Goal: Information Seeking & Learning: Check status

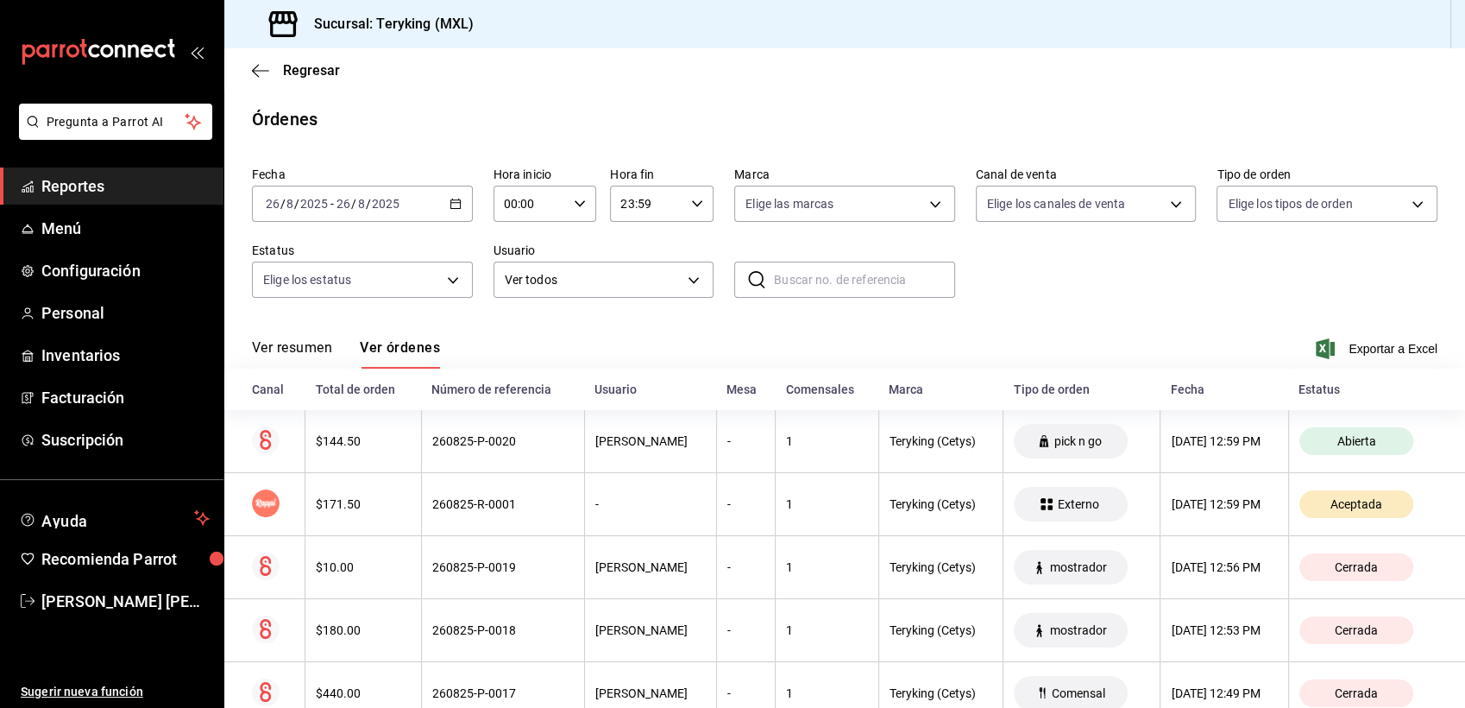
scroll to position [165, 0]
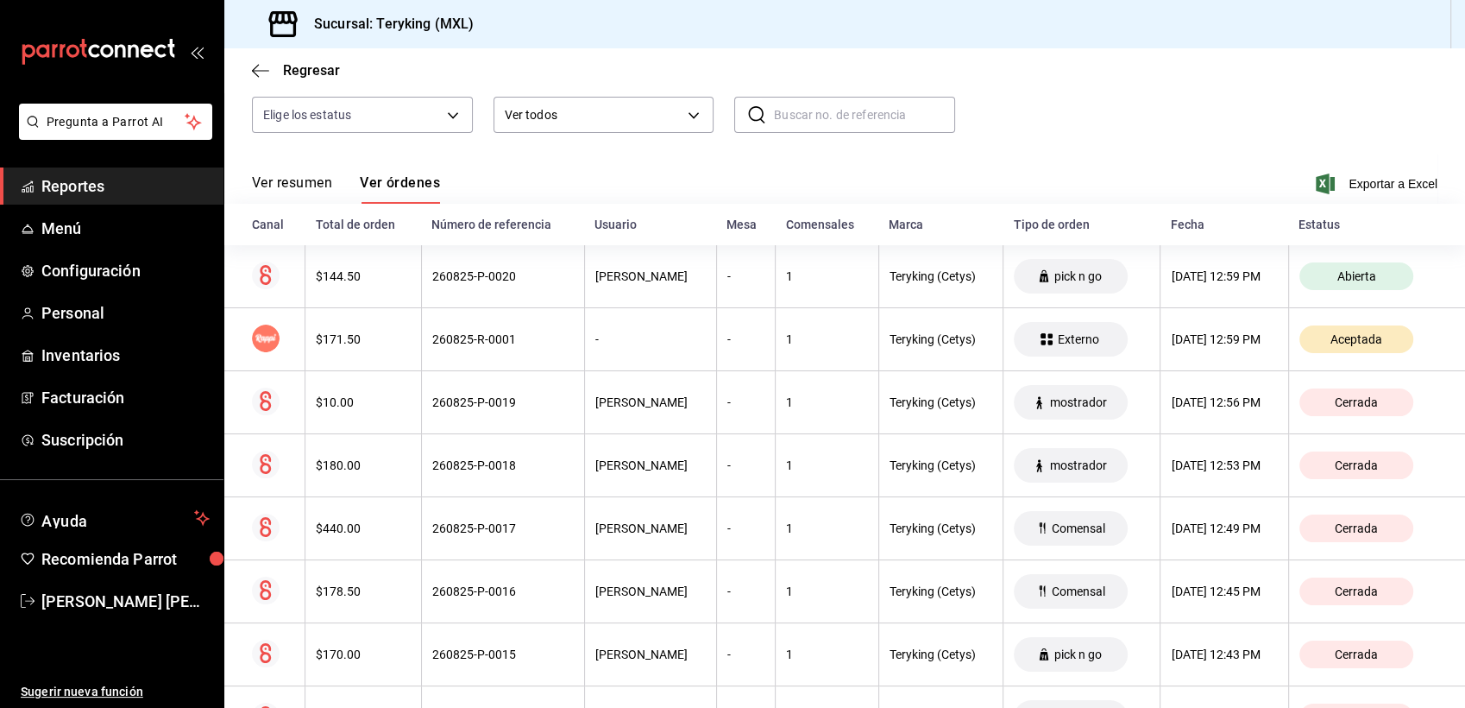
click at [76, 190] on span "Reportes" at bounding box center [125, 185] width 168 height 23
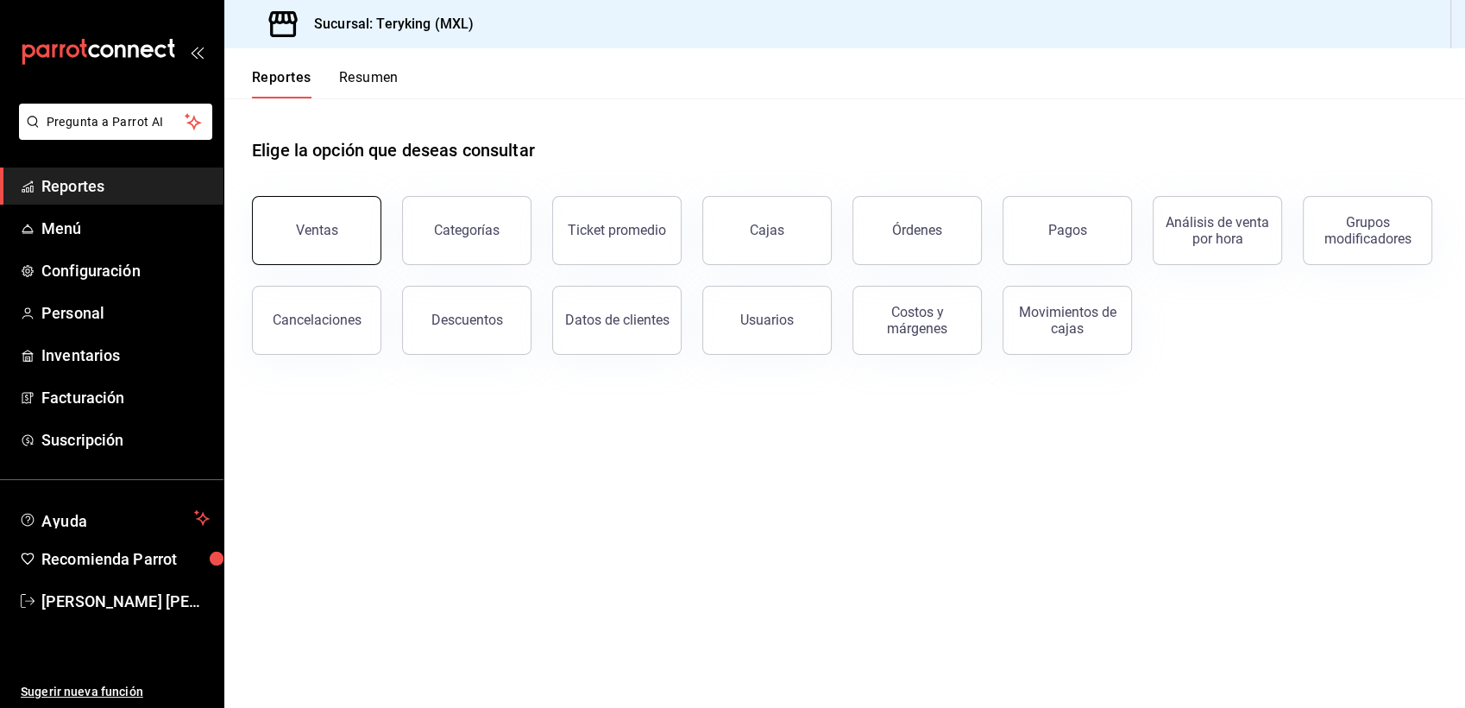
click at [318, 230] on div "Ventas" at bounding box center [317, 230] width 42 height 16
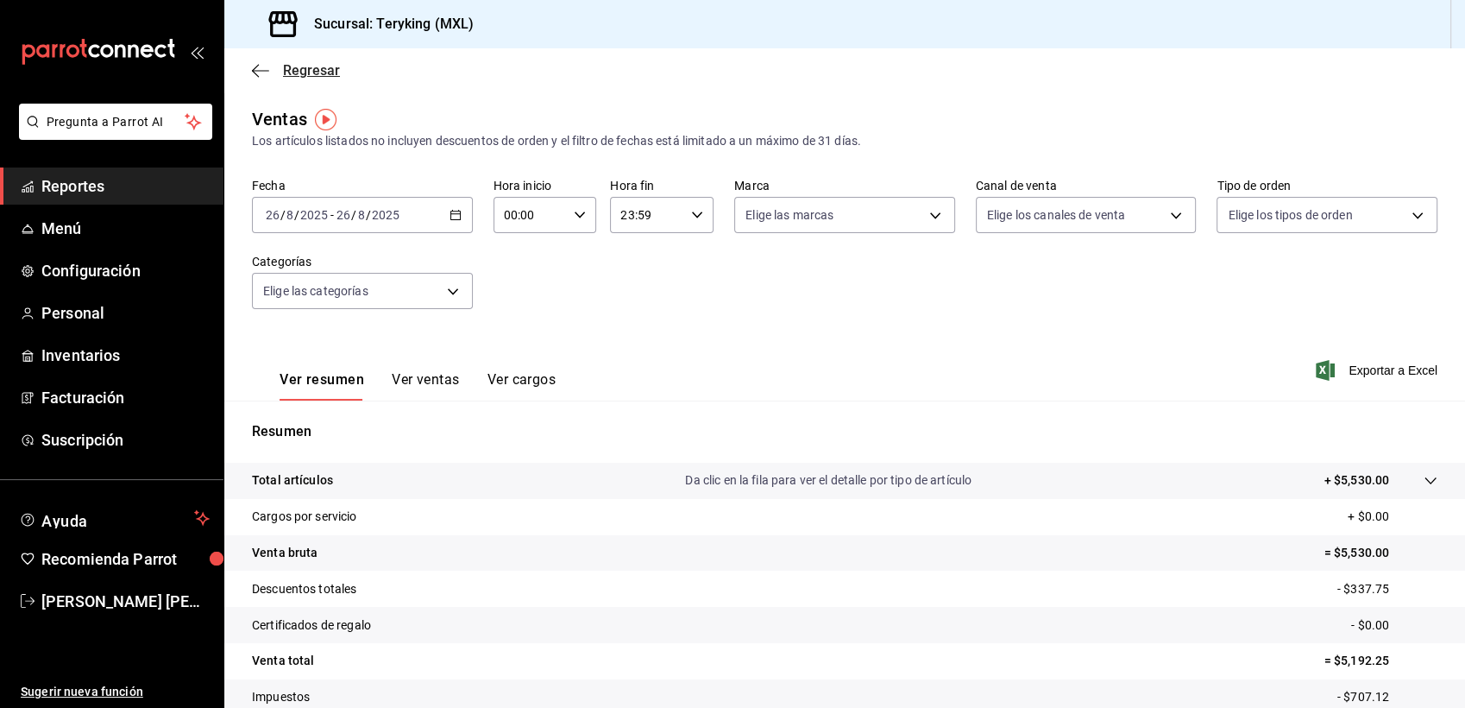
click at [332, 75] on span "Regresar" at bounding box center [311, 70] width 57 height 16
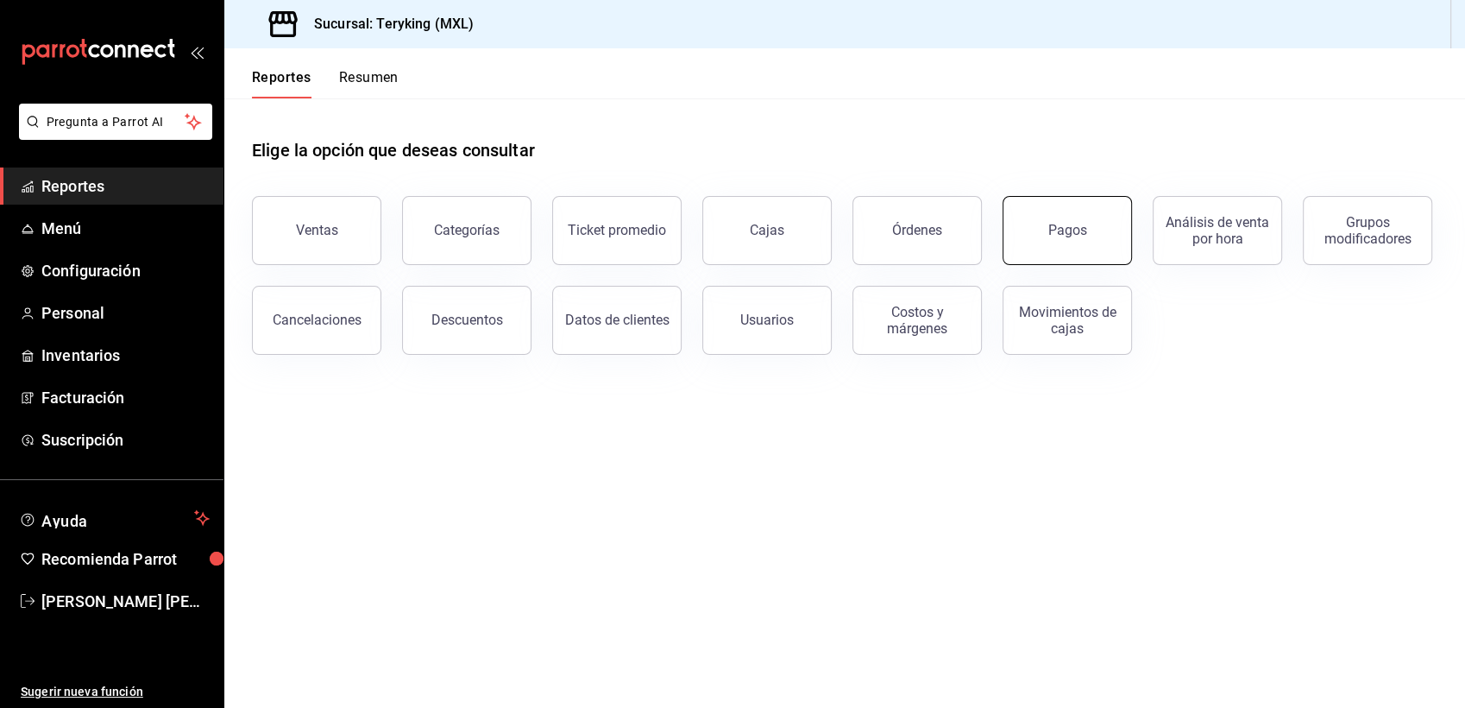
click at [1049, 238] on button "Pagos" at bounding box center [1067, 230] width 129 height 69
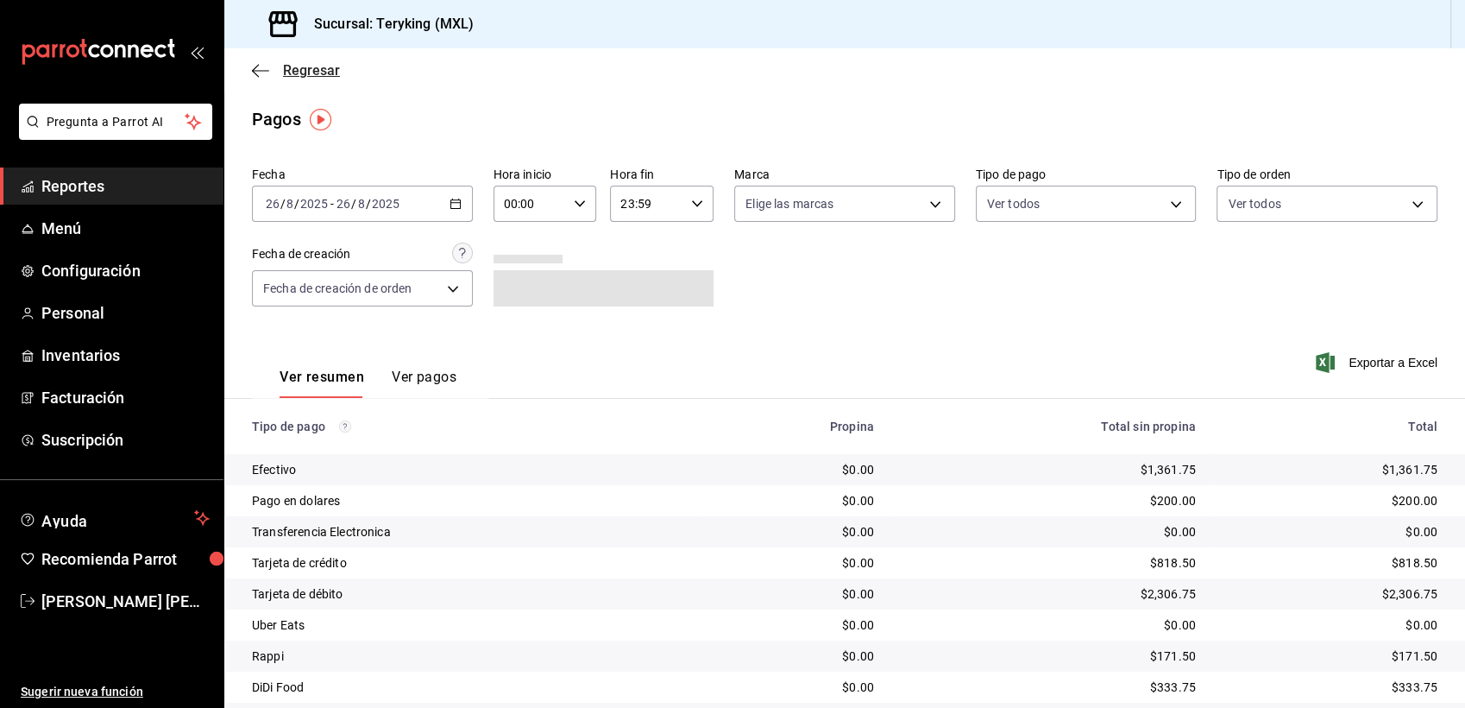
click at [327, 66] on span "Regresar" at bounding box center [311, 70] width 57 height 16
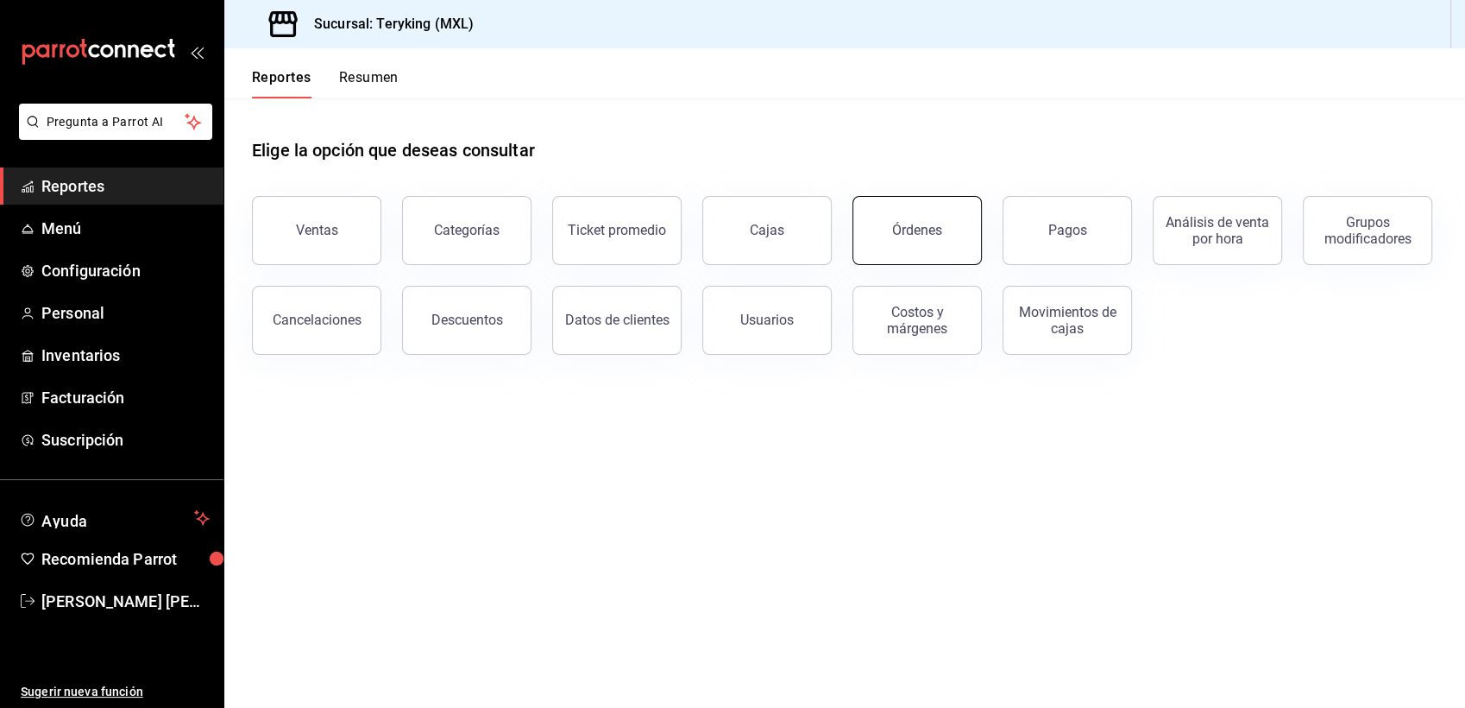
click at [902, 230] on div "Órdenes" at bounding box center [917, 230] width 50 height 16
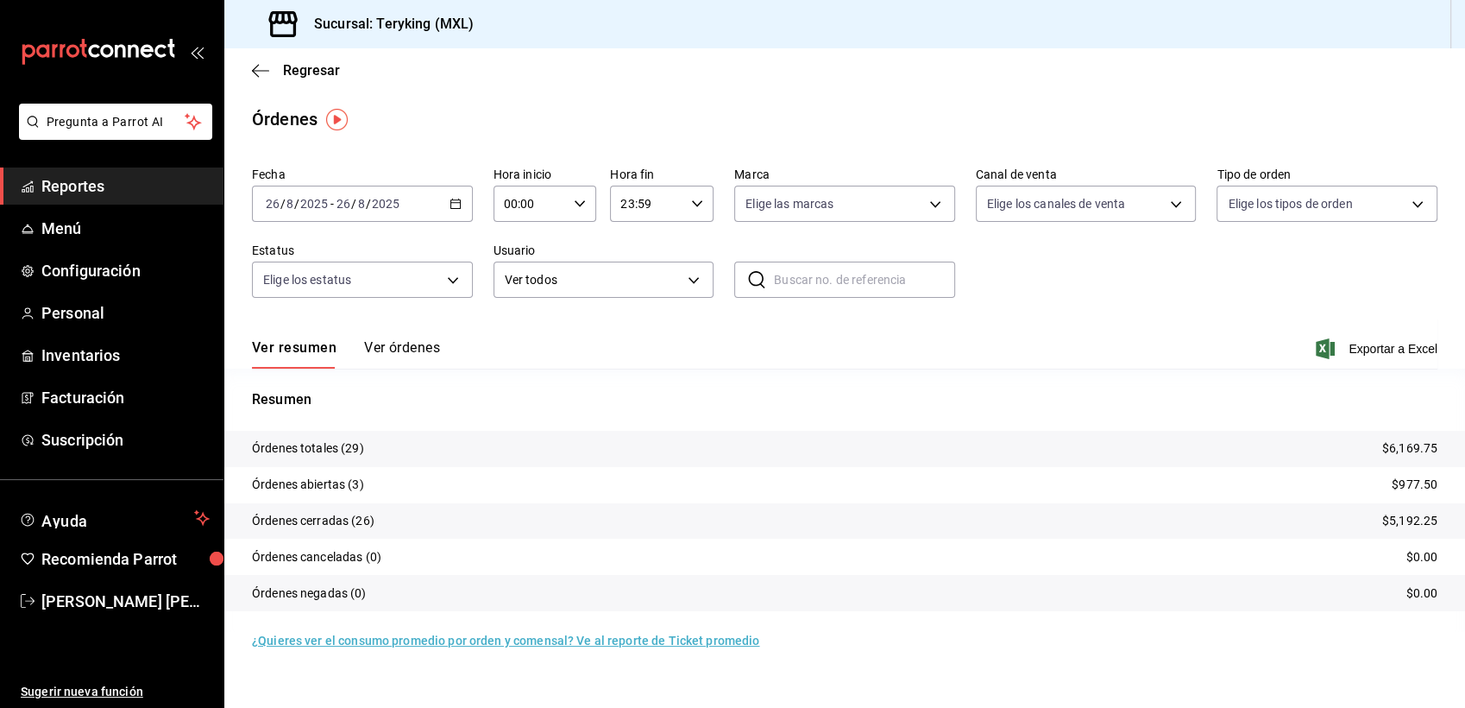
click at [399, 349] on button "Ver órdenes" at bounding box center [402, 353] width 76 height 29
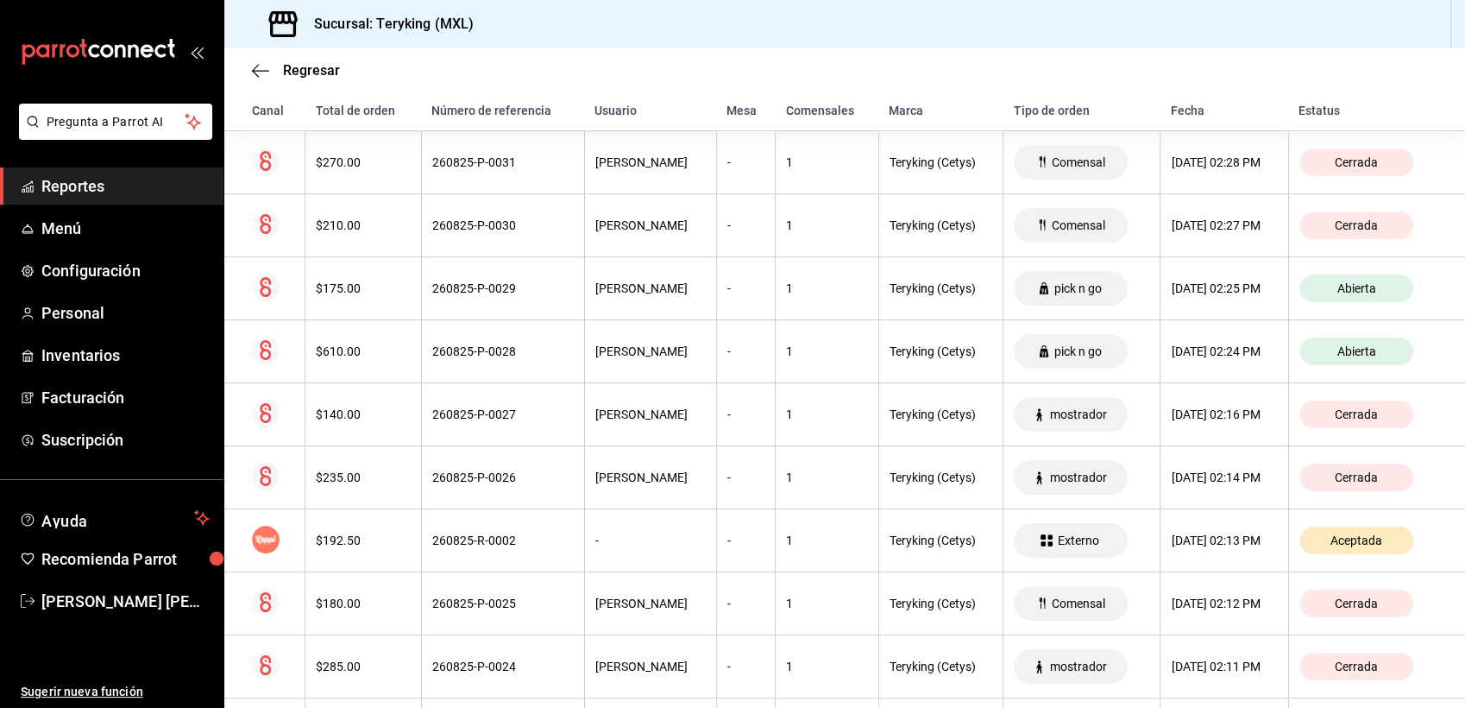
scroll to position [276, 0]
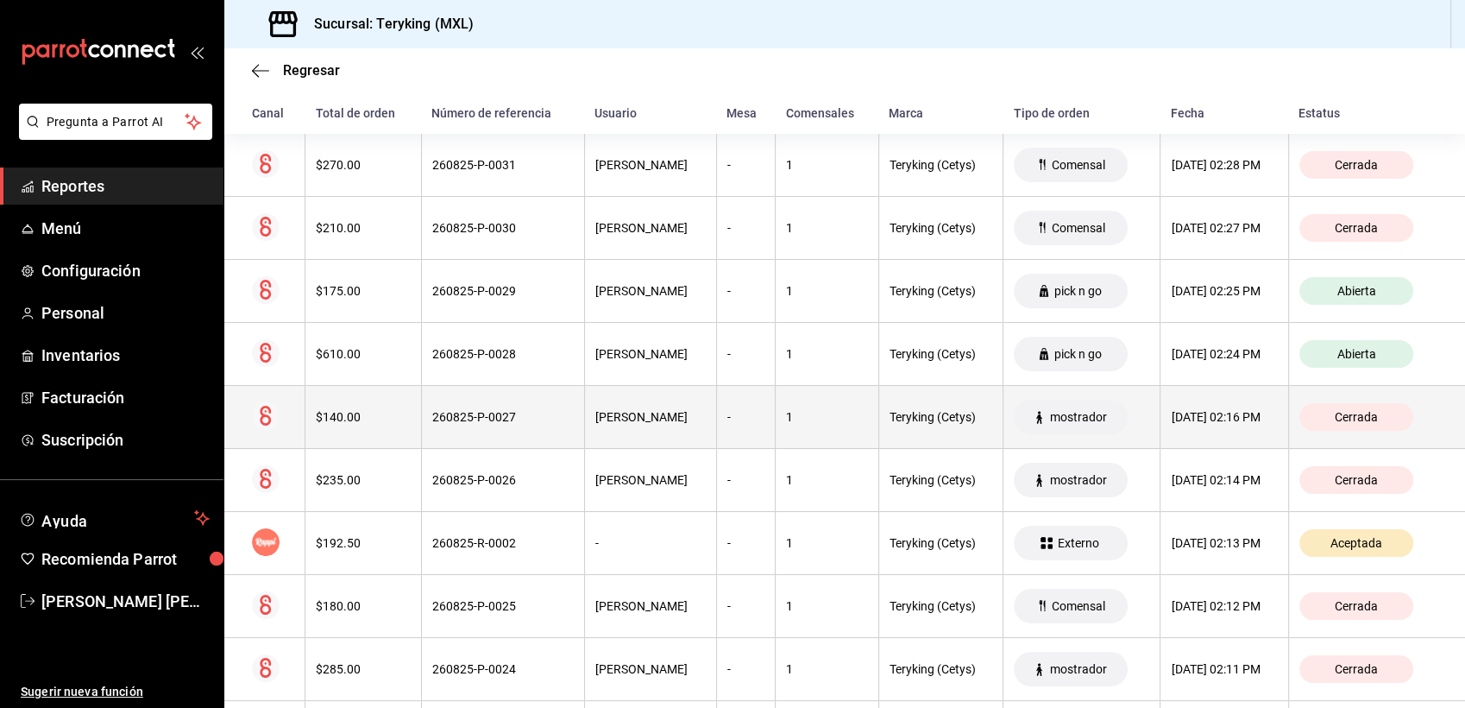
click at [562, 418] on div "260825-P-0027" at bounding box center [503, 417] width 142 height 14
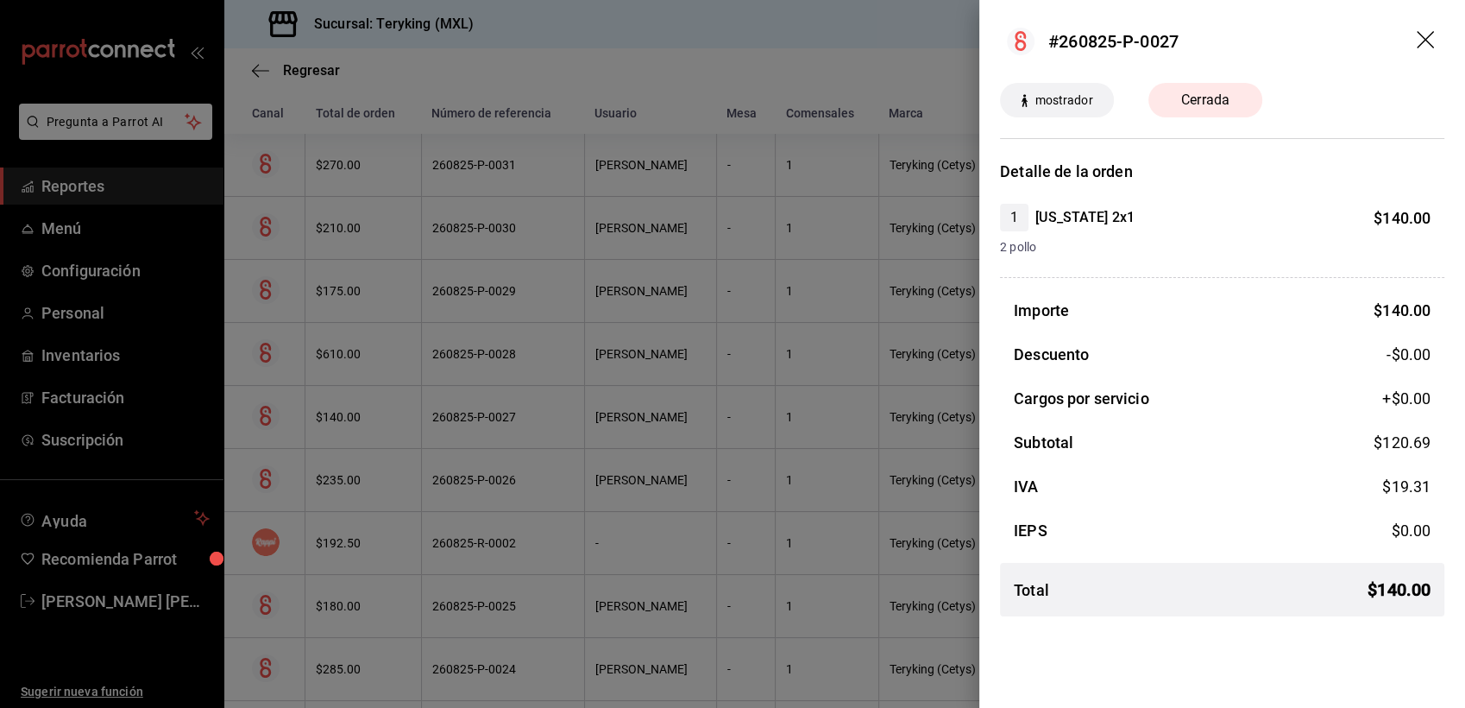
click at [746, 79] on div at bounding box center [732, 354] width 1465 height 708
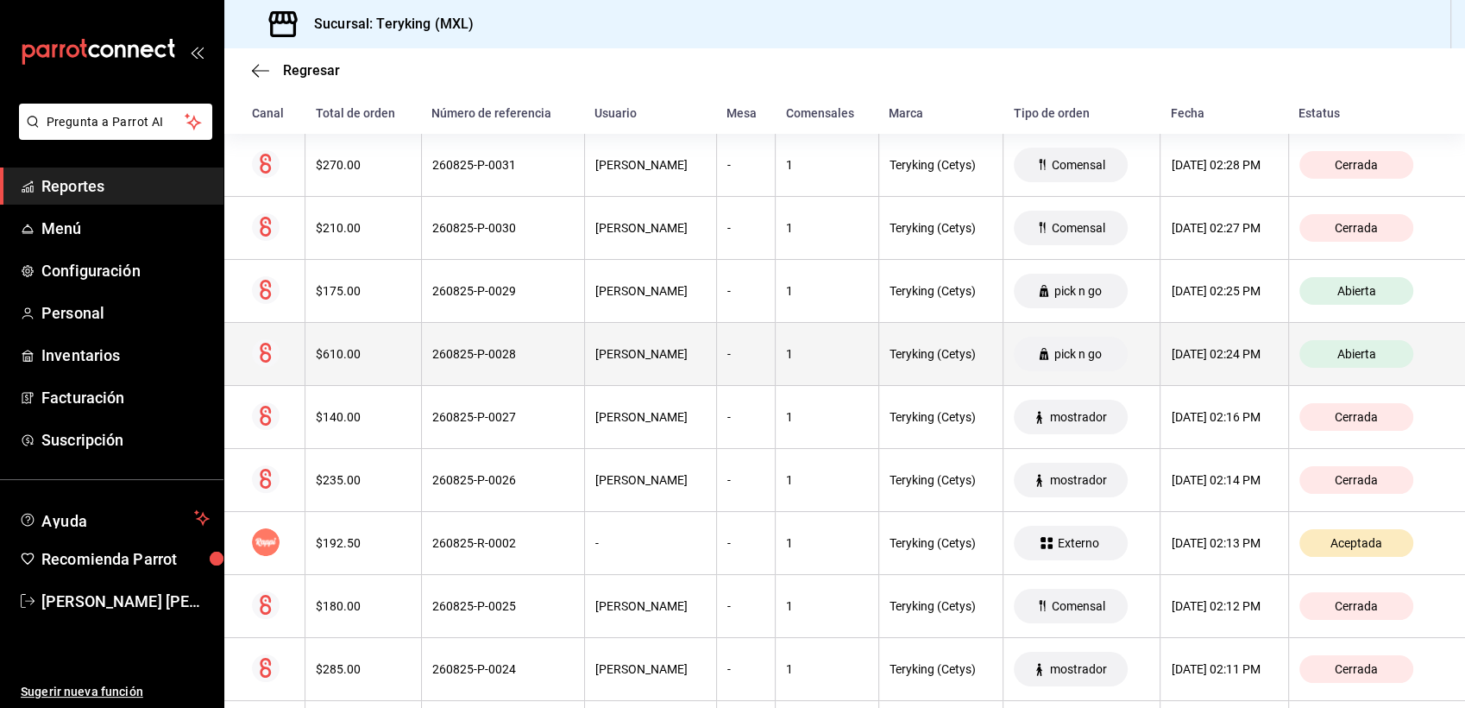
click at [495, 370] on th "260825-P-0028" at bounding box center [502, 354] width 163 height 63
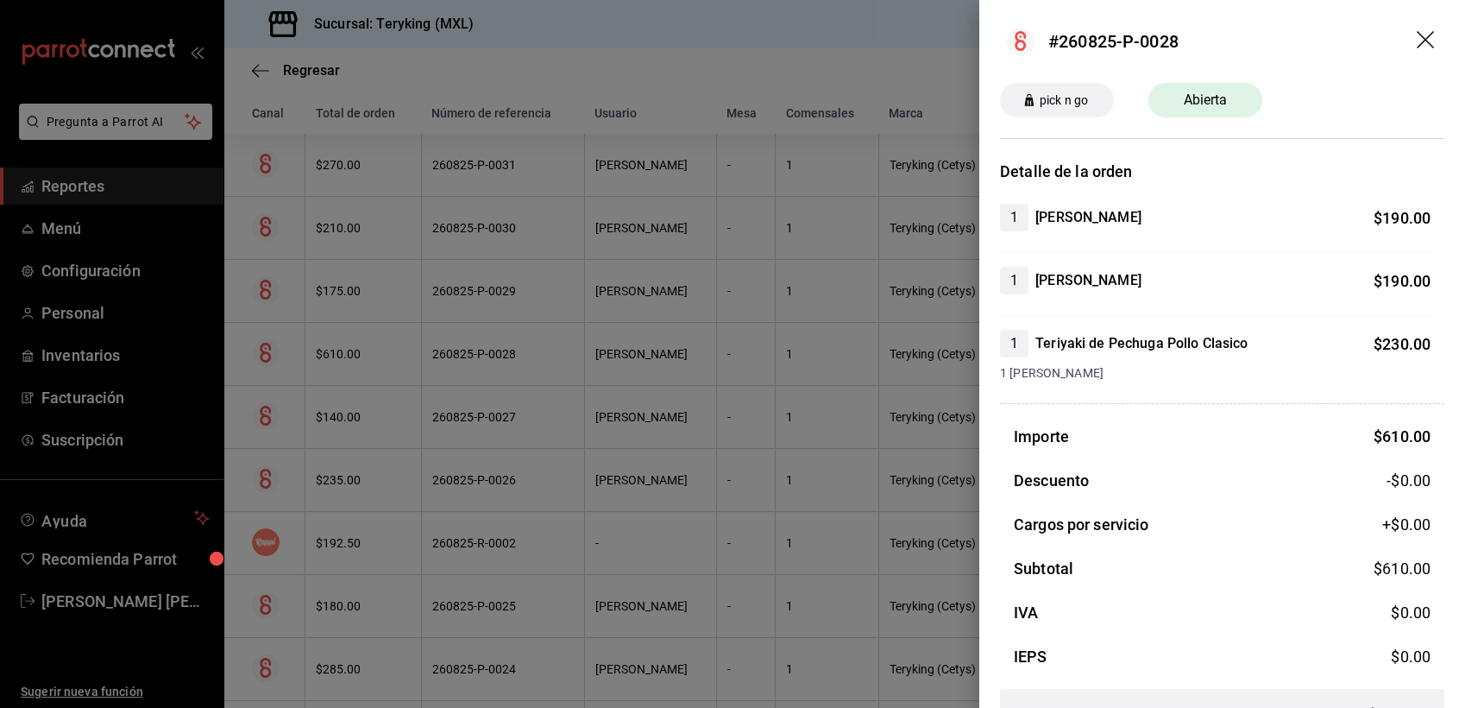
click at [666, 82] on div at bounding box center [732, 354] width 1465 height 708
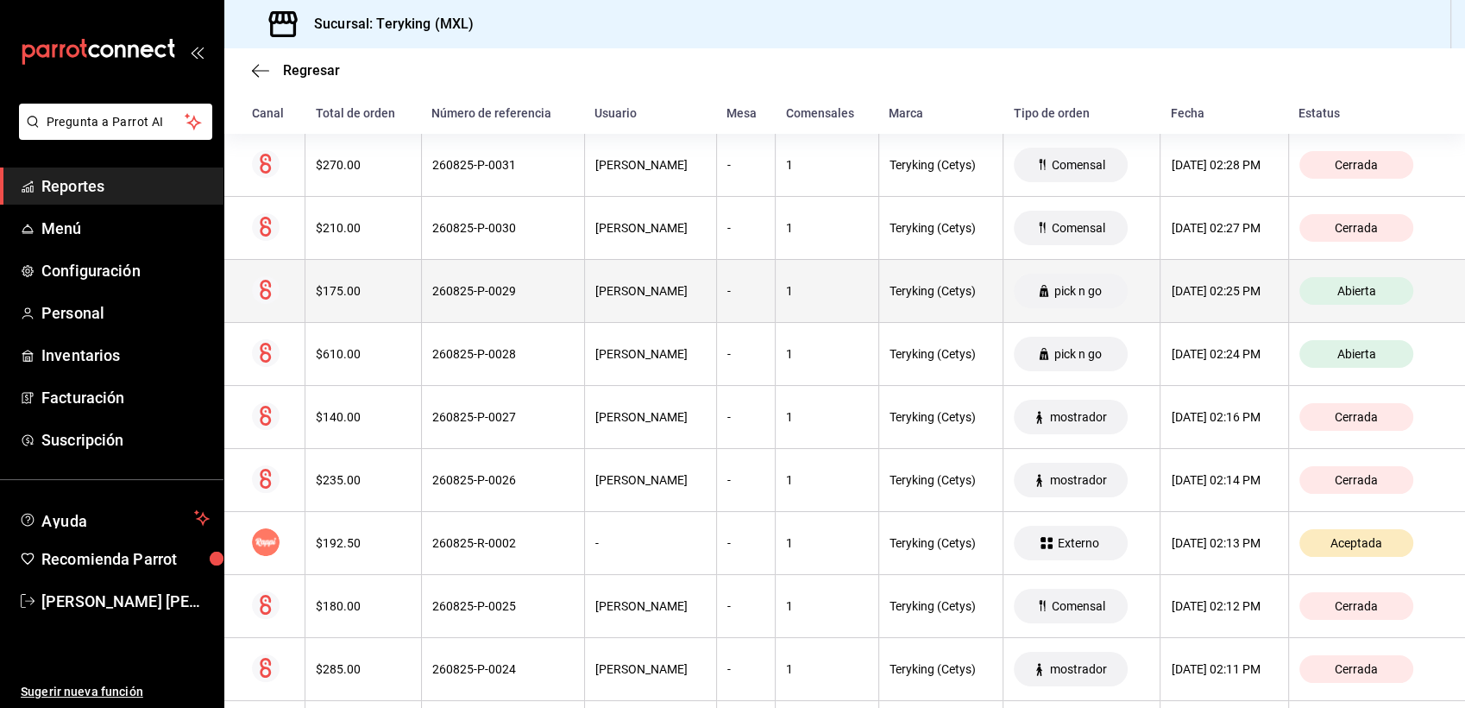
click at [507, 299] on th "260825-P-0029" at bounding box center [502, 291] width 163 height 63
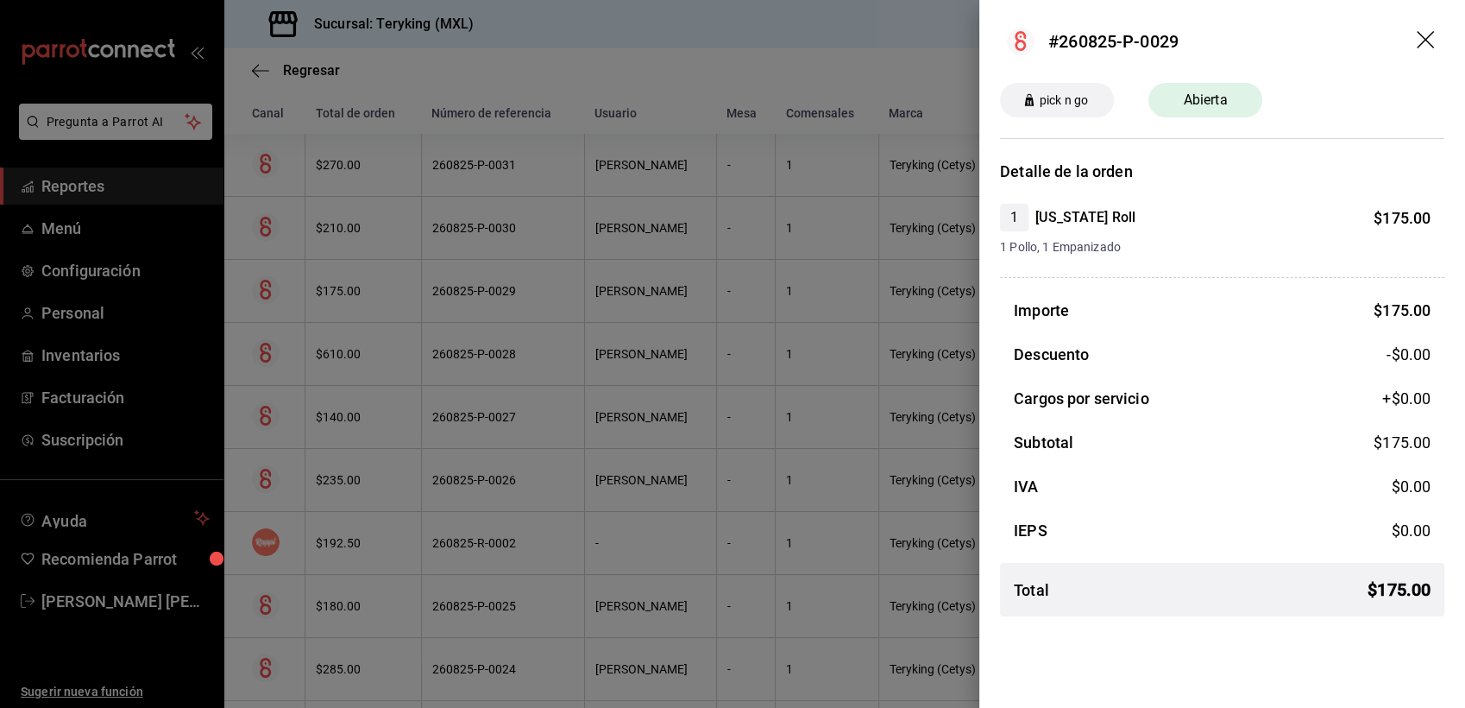
click at [482, 255] on div at bounding box center [732, 354] width 1465 height 708
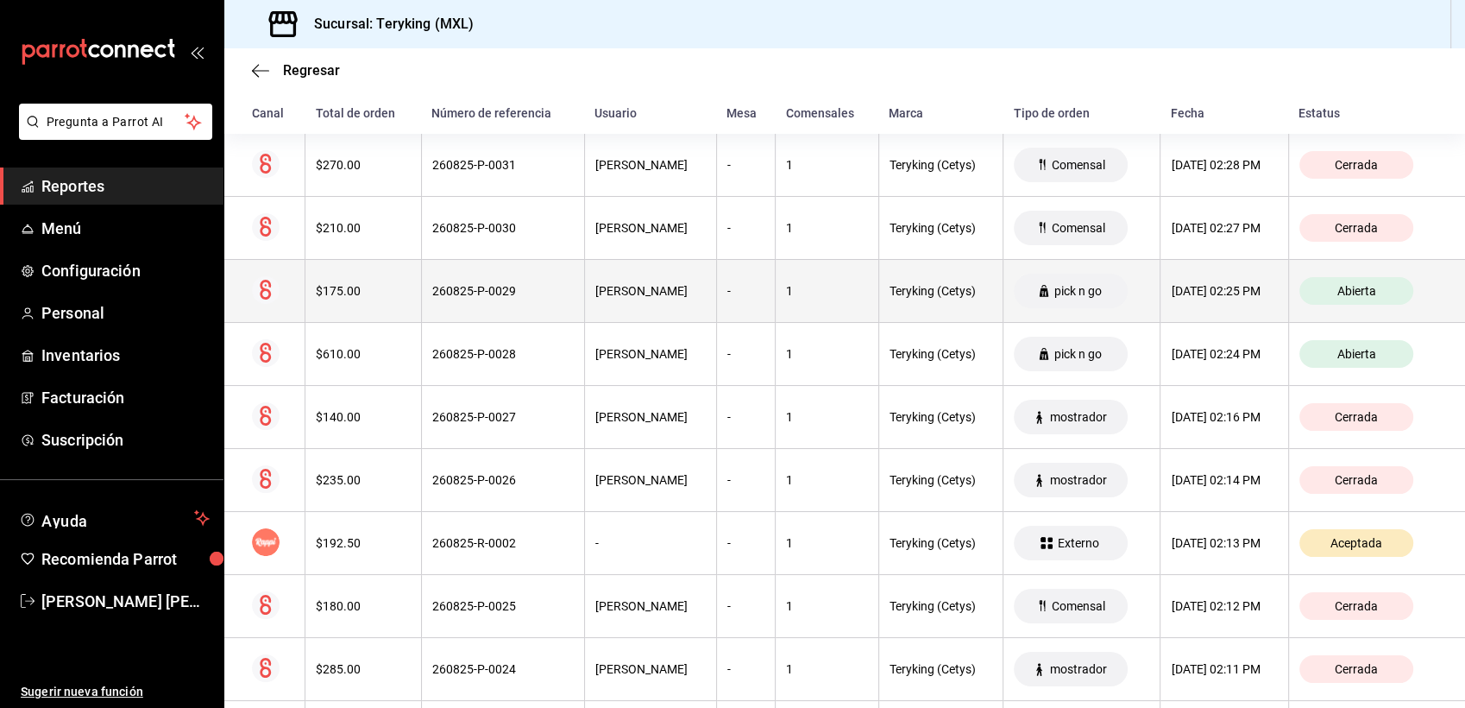
click at [477, 290] on div "260825-P-0029" at bounding box center [503, 291] width 142 height 14
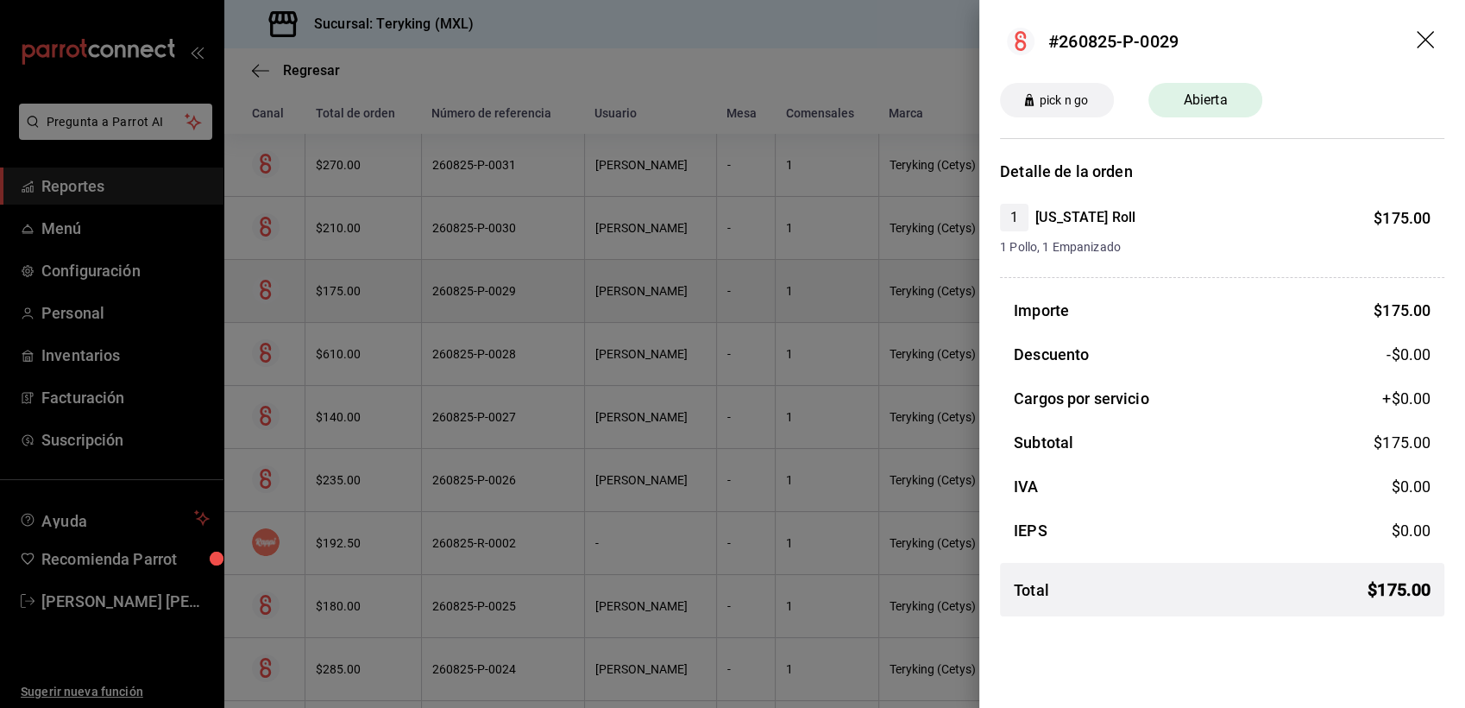
click at [477, 290] on div at bounding box center [732, 354] width 1465 height 708
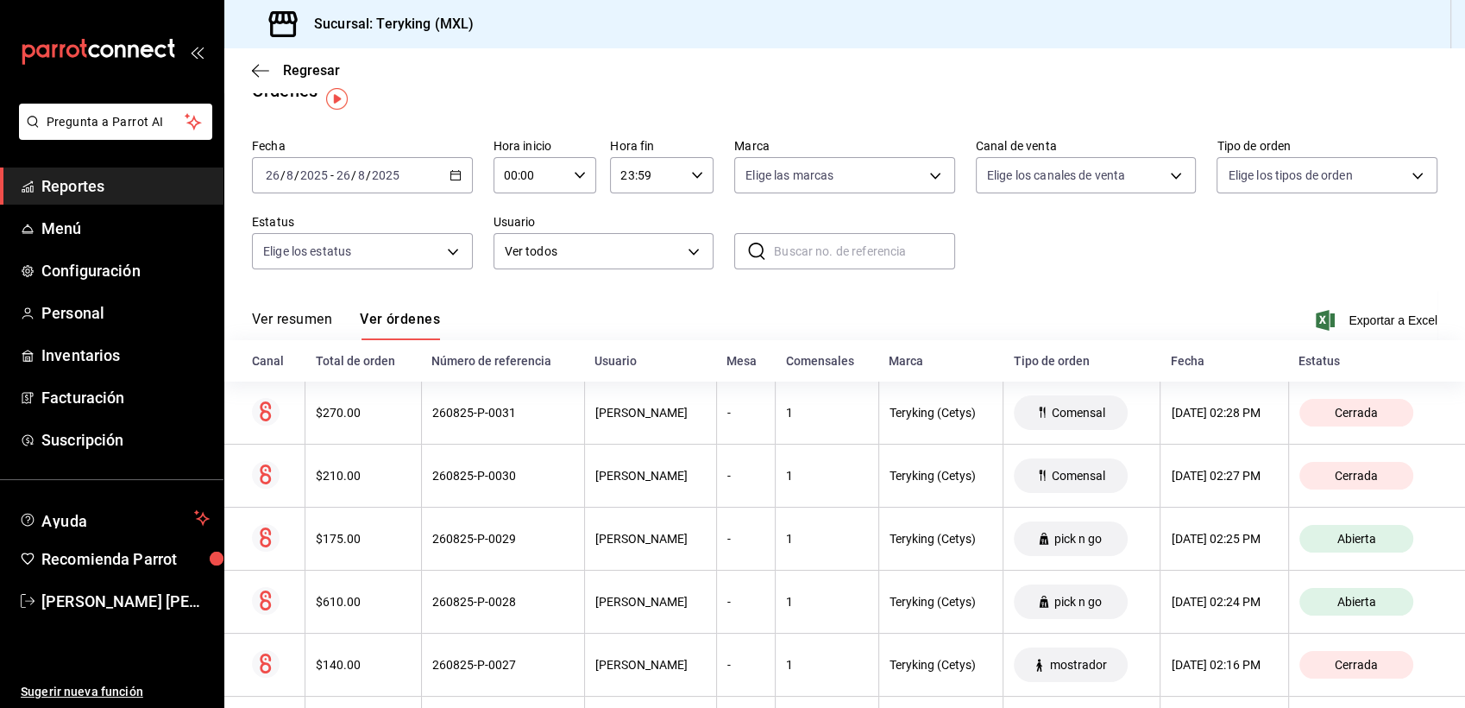
scroll to position [0, 0]
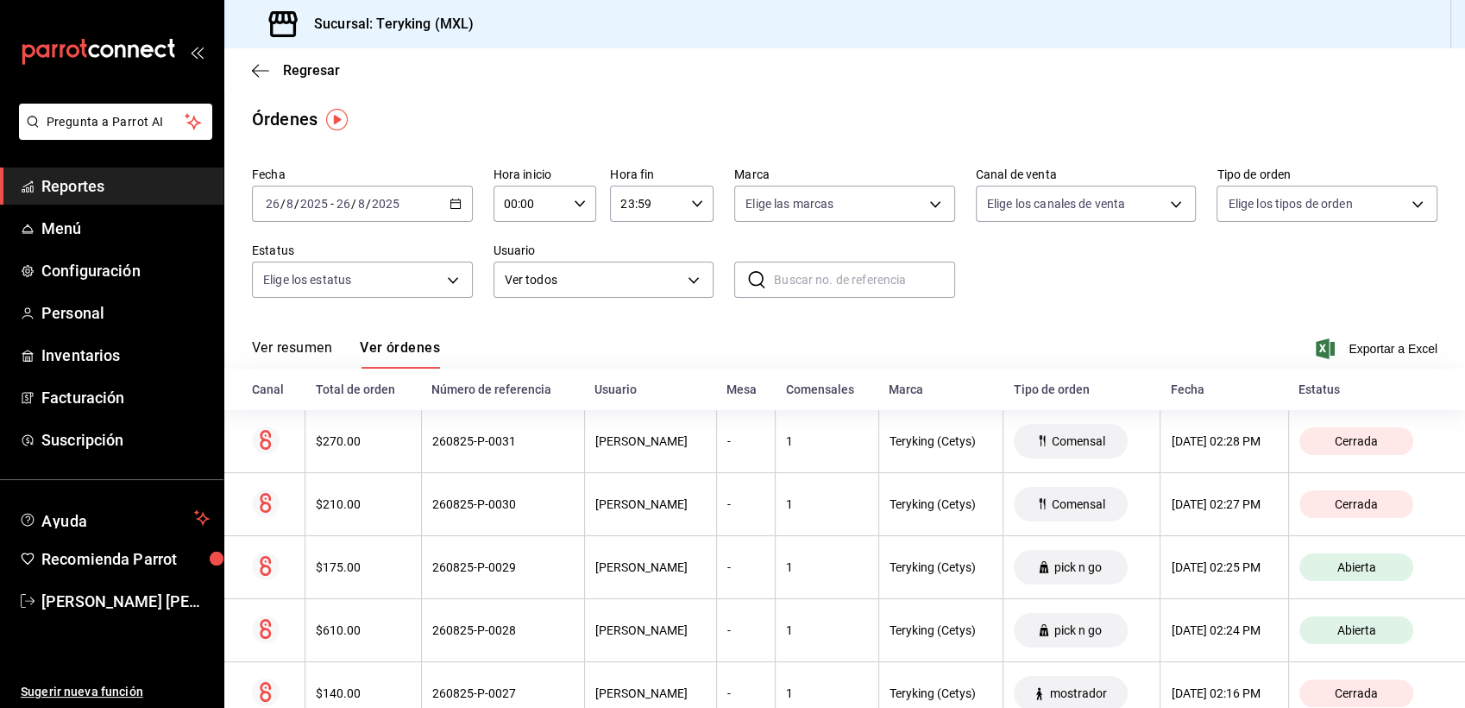
click at [50, 182] on span "Reportes" at bounding box center [125, 185] width 168 height 23
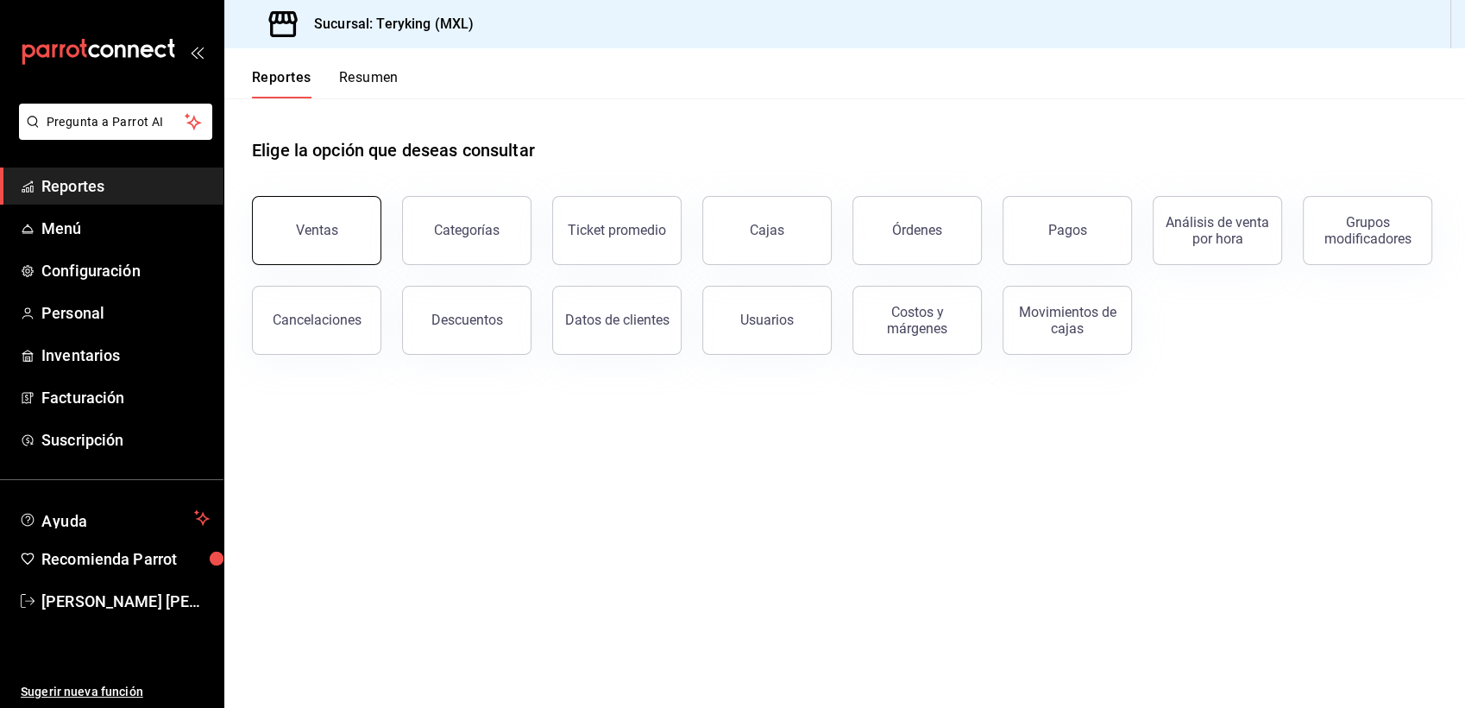
click at [314, 228] on div "Ventas" at bounding box center [317, 230] width 42 height 16
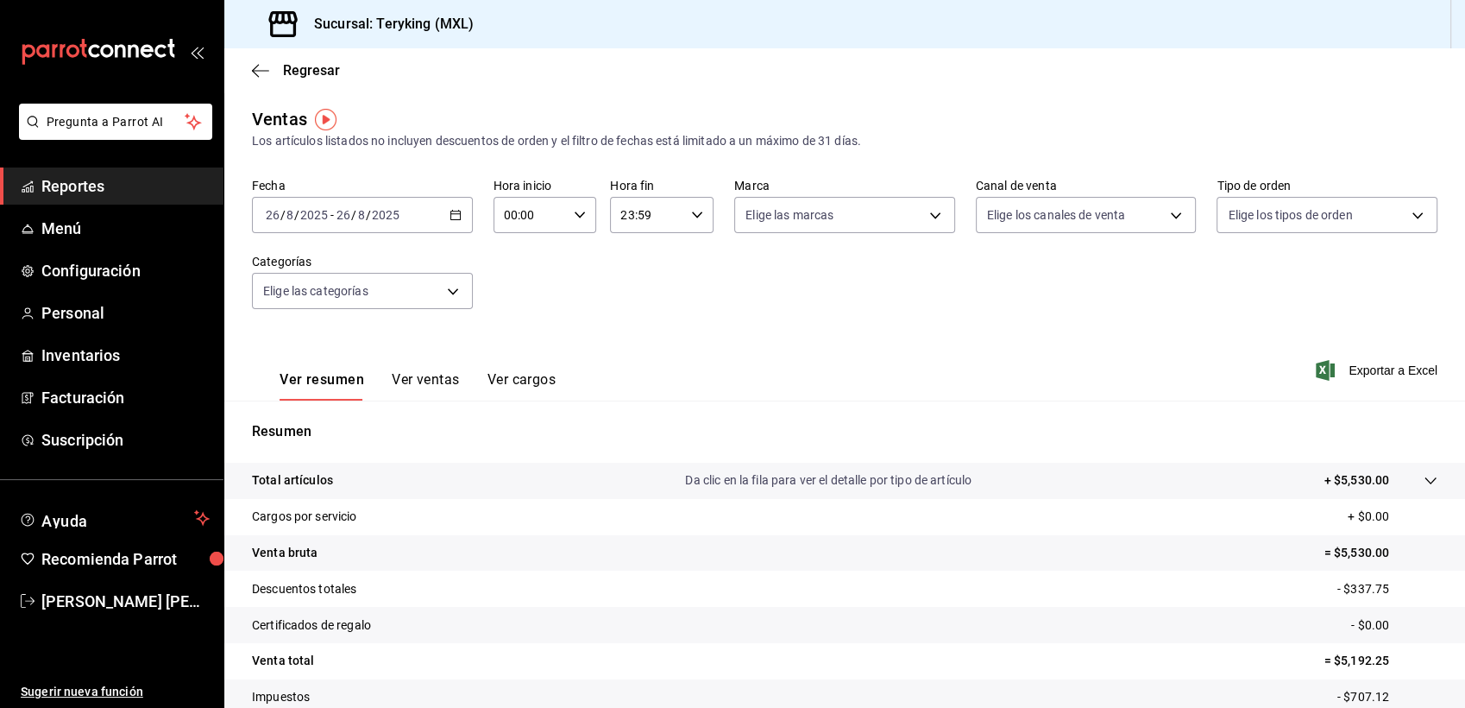
click at [67, 186] on span "Reportes" at bounding box center [125, 185] width 168 height 23
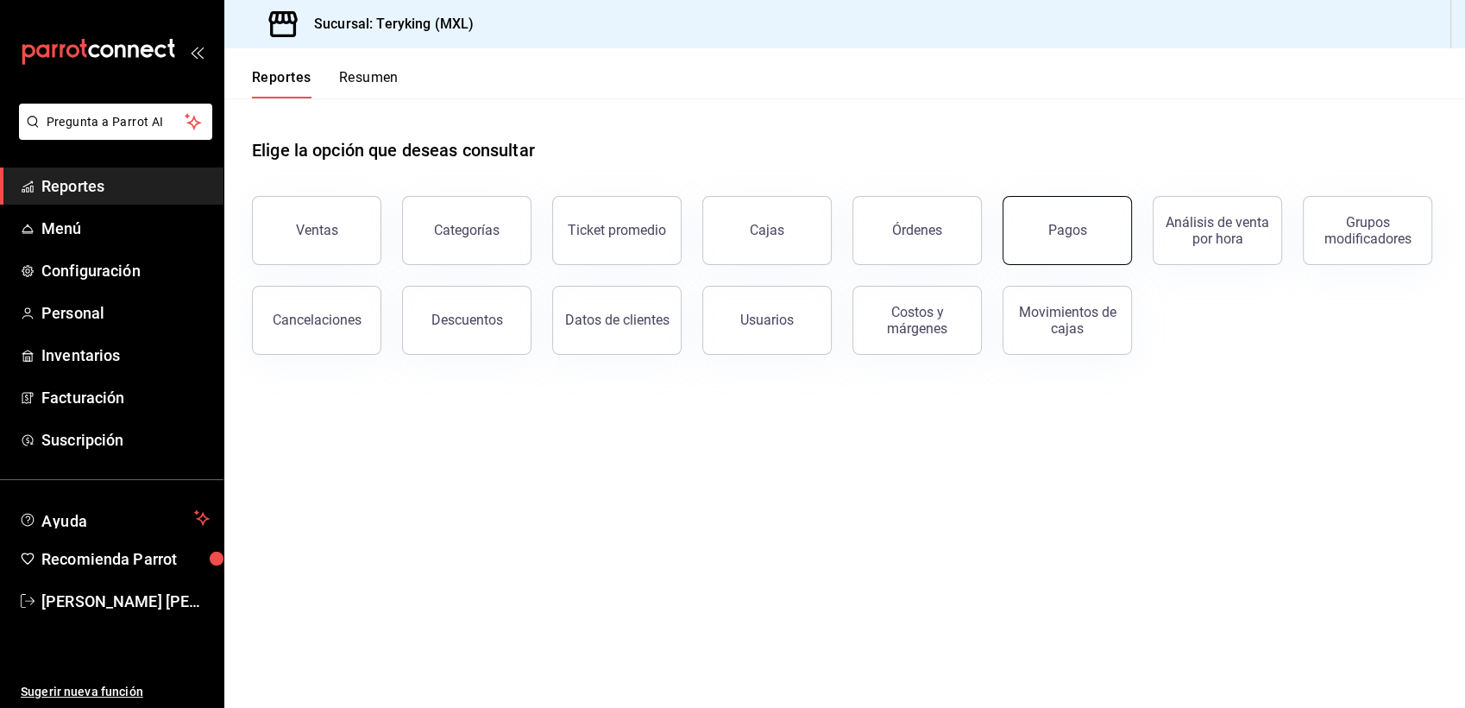
click at [1074, 219] on button "Pagos" at bounding box center [1067, 230] width 129 height 69
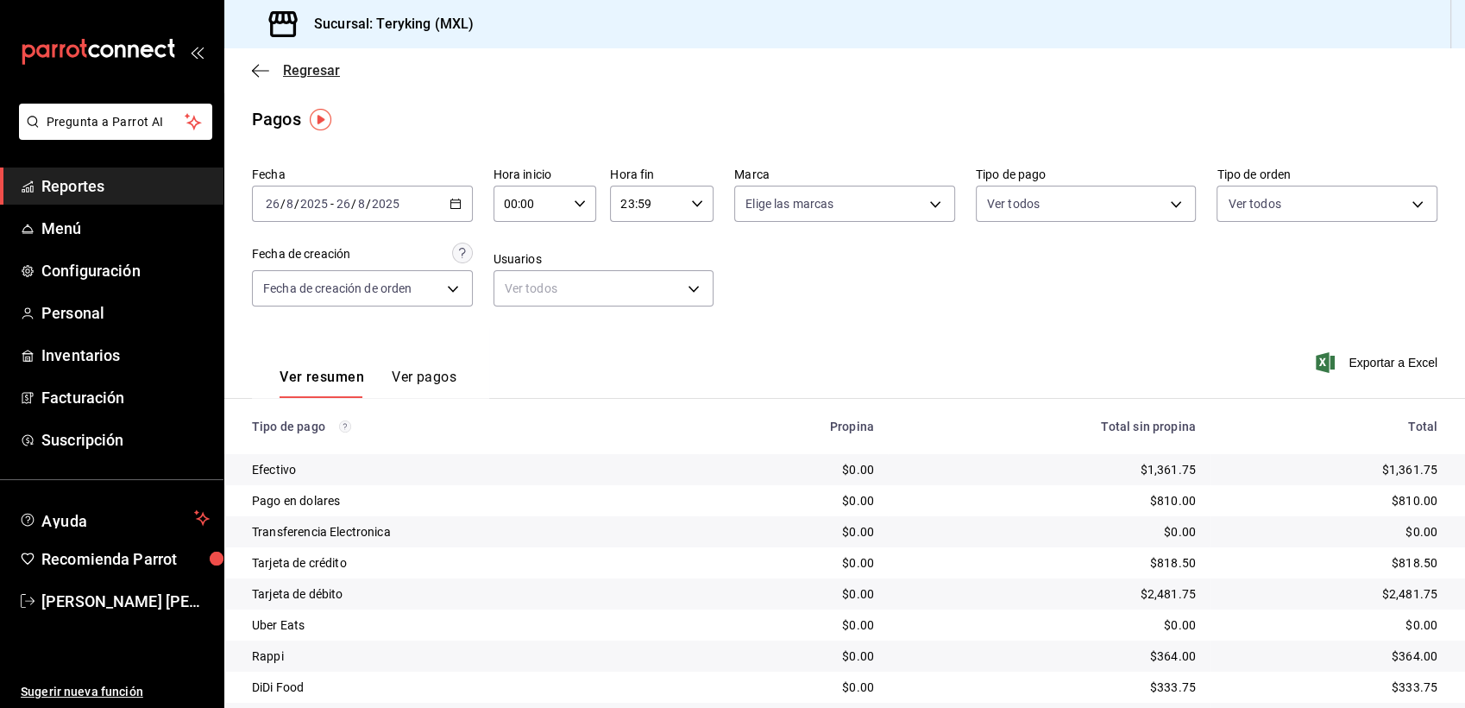
click at [322, 71] on span "Regresar" at bounding box center [311, 70] width 57 height 16
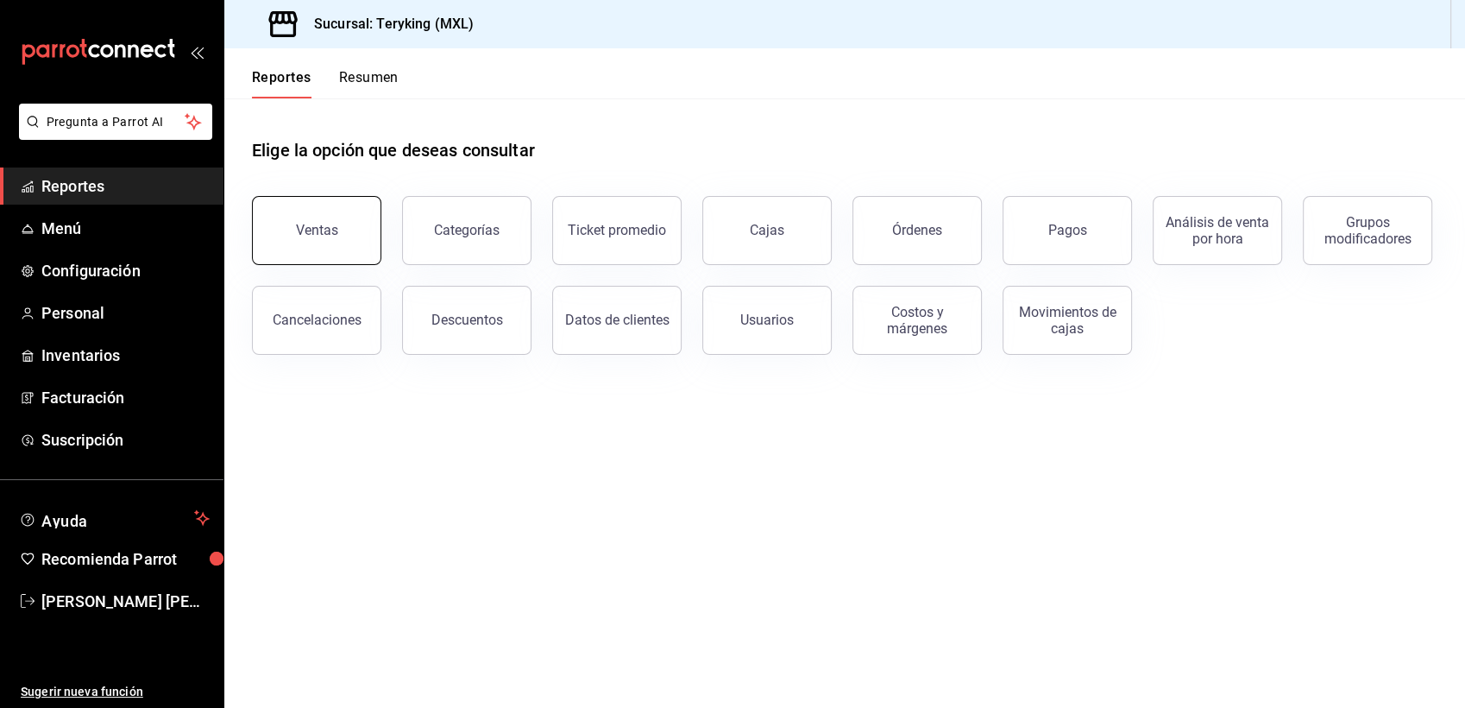
click at [335, 208] on button "Ventas" at bounding box center [316, 230] width 129 height 69
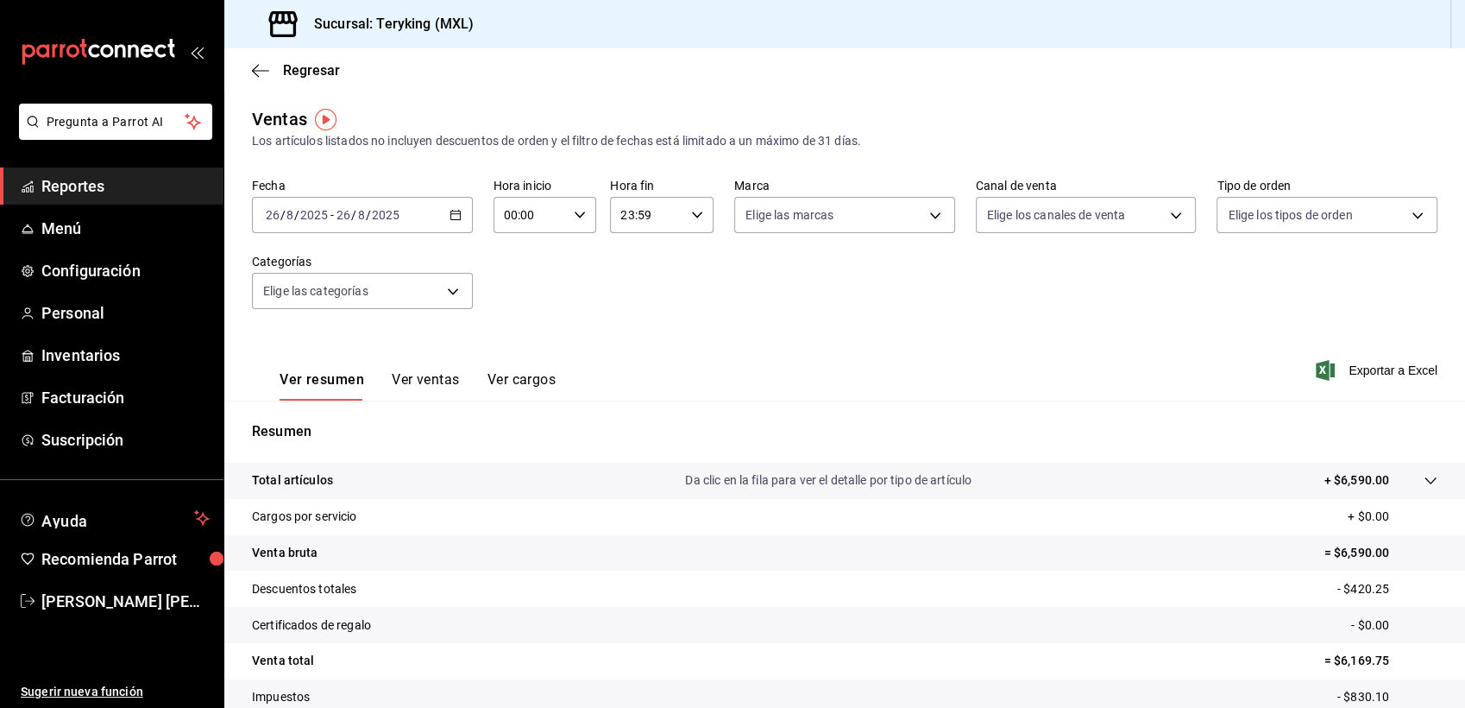
click at [107, 197] on span "Reportes" at bounding box center [125, 185] width 168 height 23
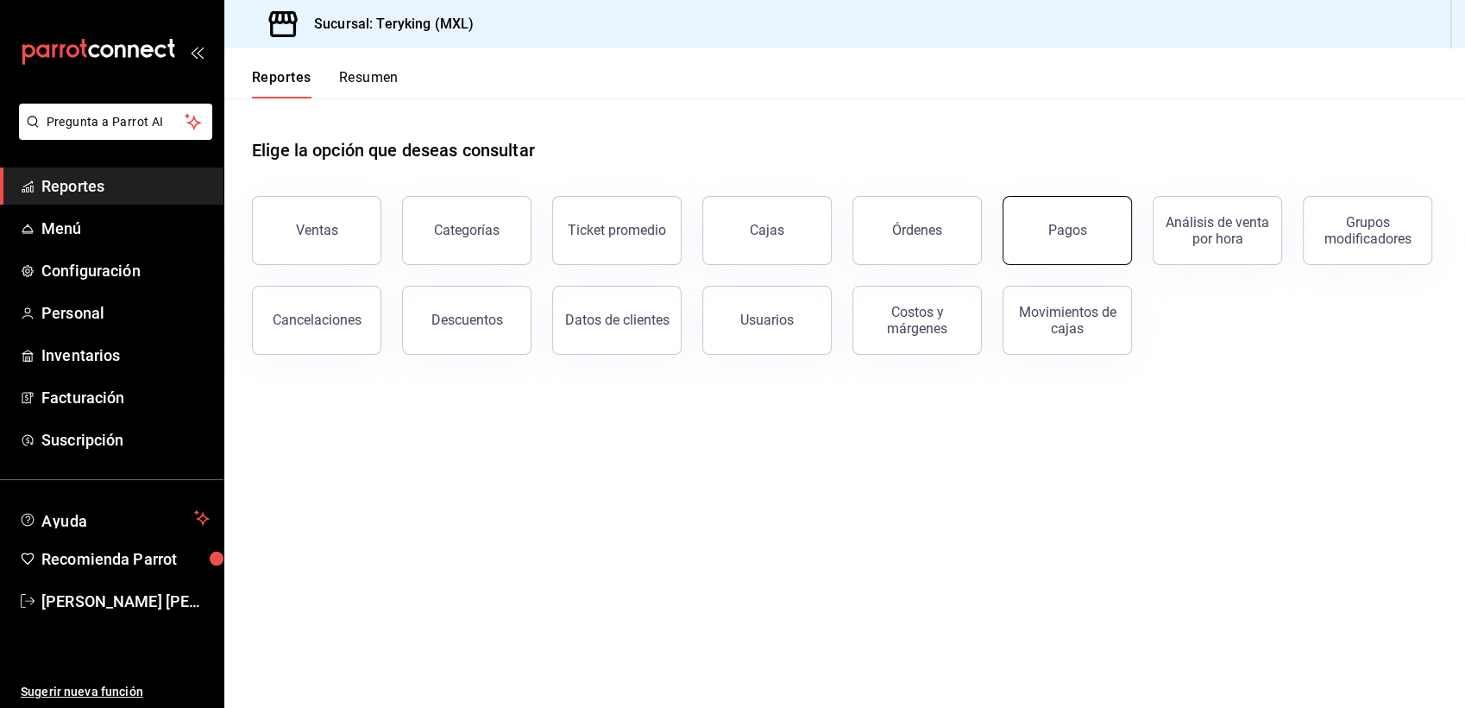
click at [1073, 232] on div "Pagos" at bounding box center [1068, 230] width 39 height 16
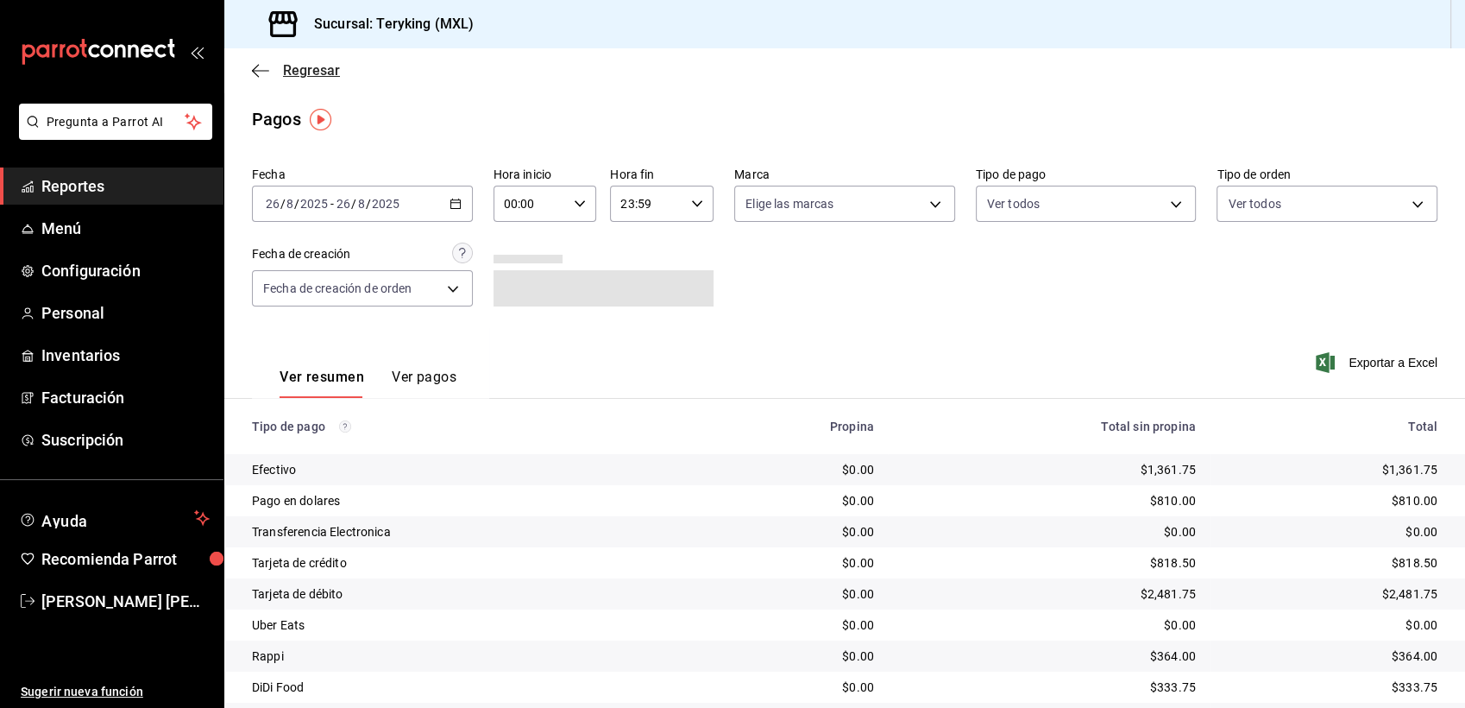
click at [315, 66] on span "Regresar" at bounding box center [311, 70] width 57 height 16
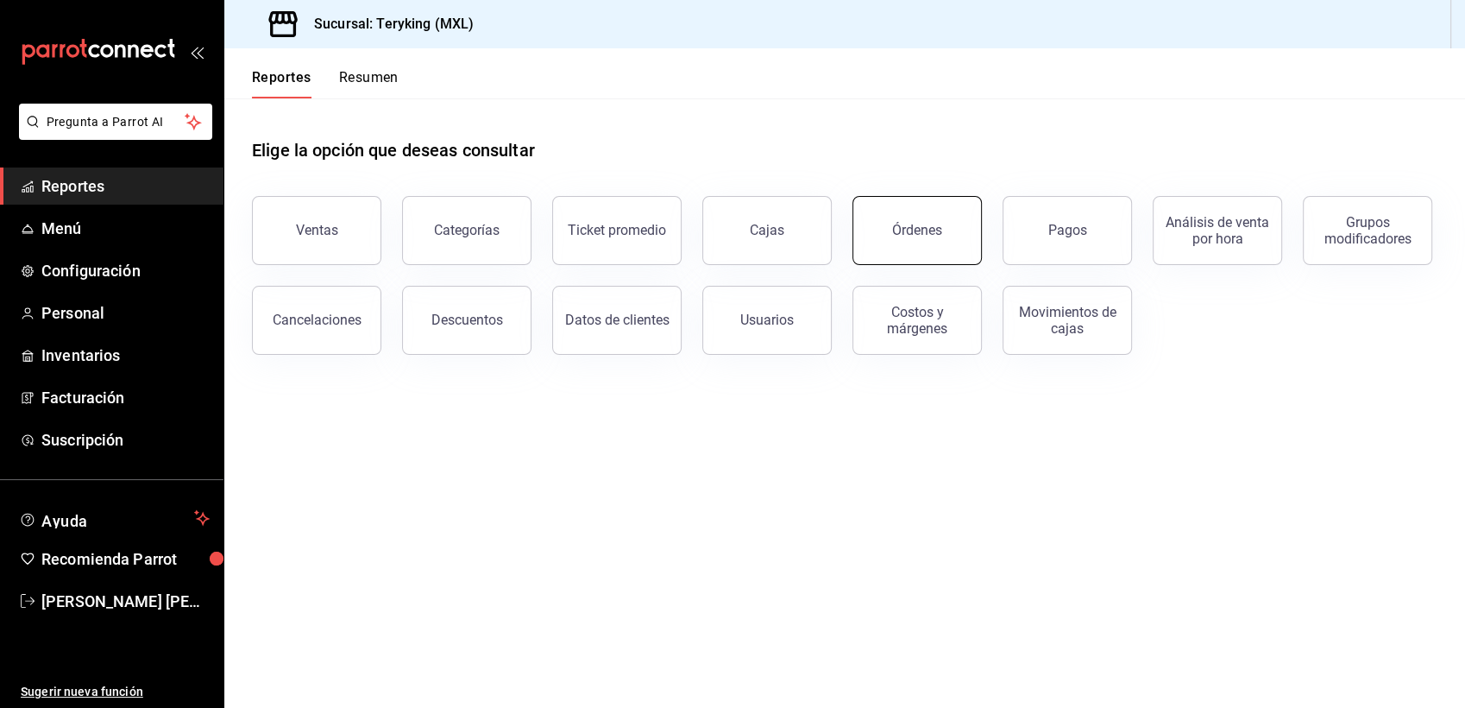
click at [908, 231] on div "Órdenes" at bounding box center [917, 230] width 50 height 16
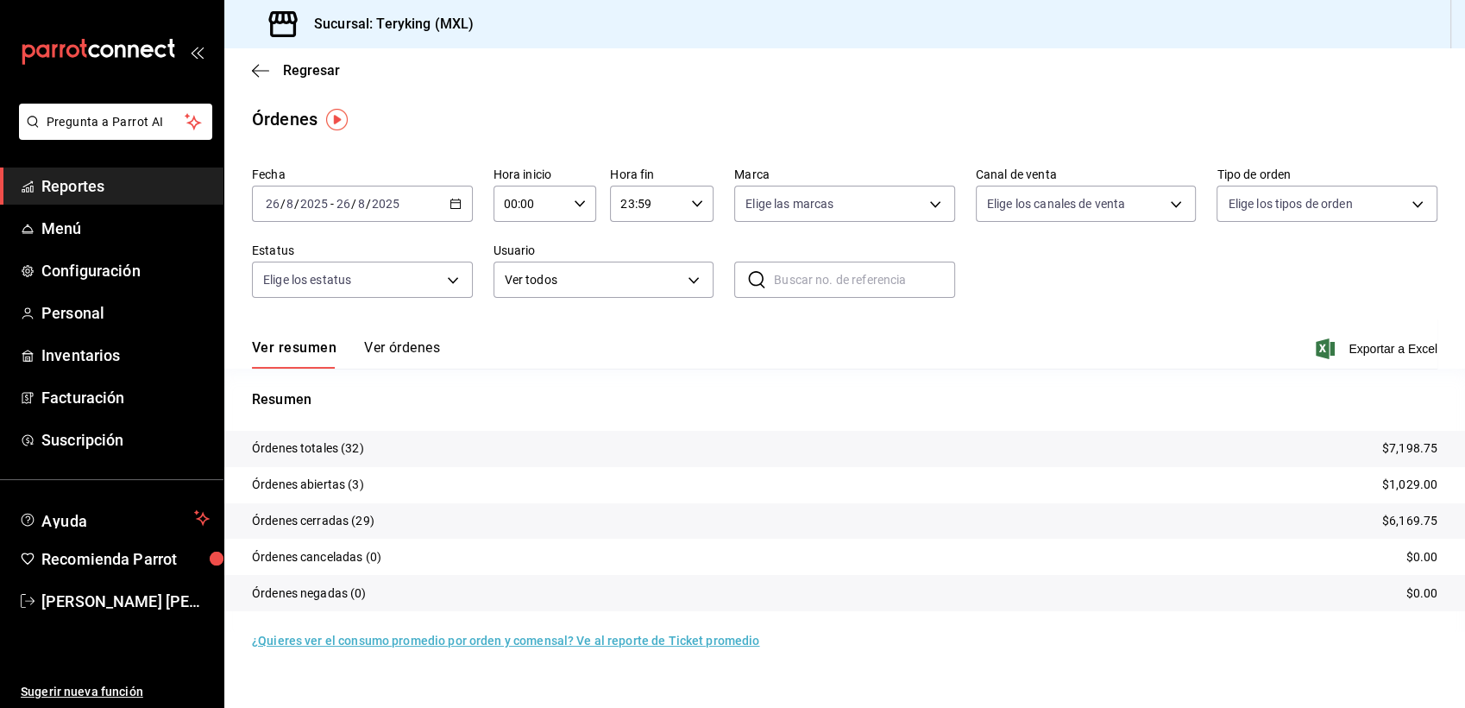
click at [400, 353] on button "Ver órdenes" at bounding box center [402, 353] width 76 height 29
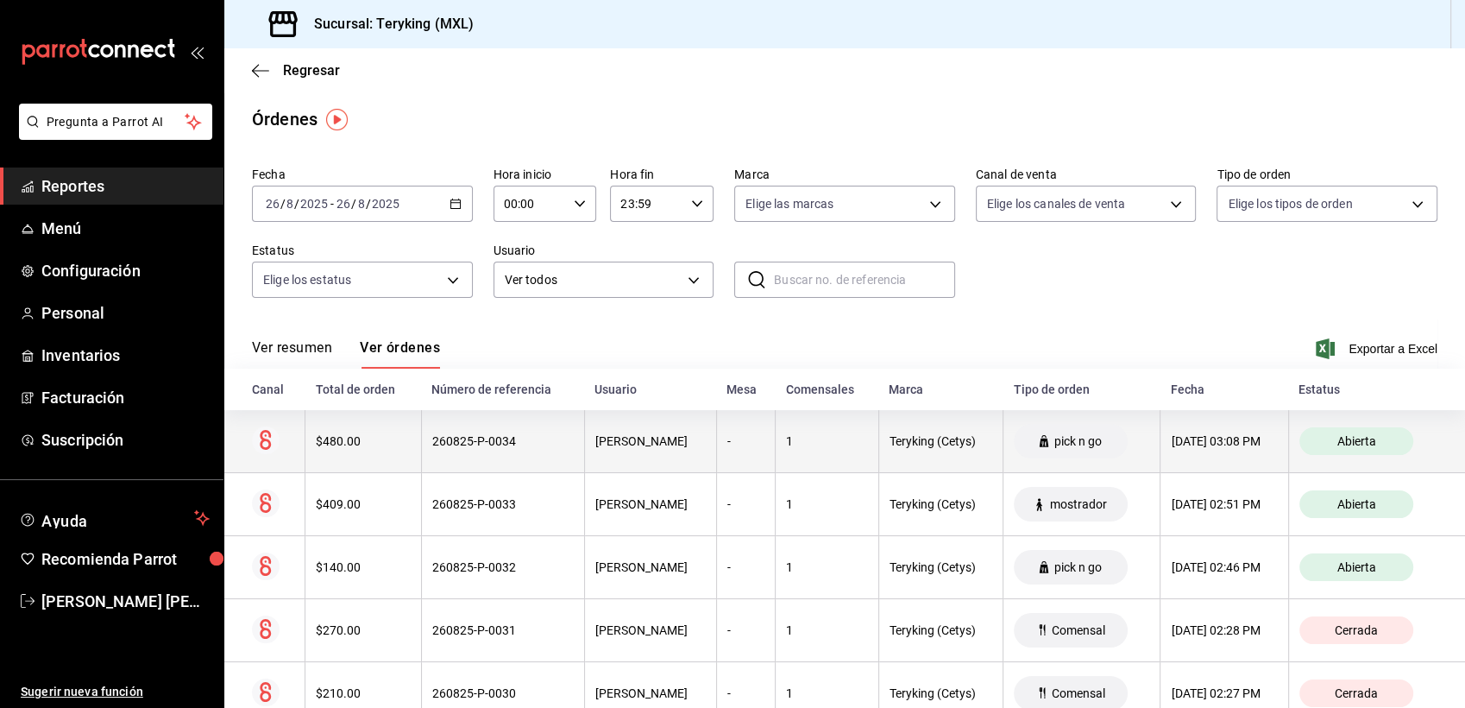
click at [447, 436] on div "260825-P-0034" at bounding box center [503, 441] width 142 height 14
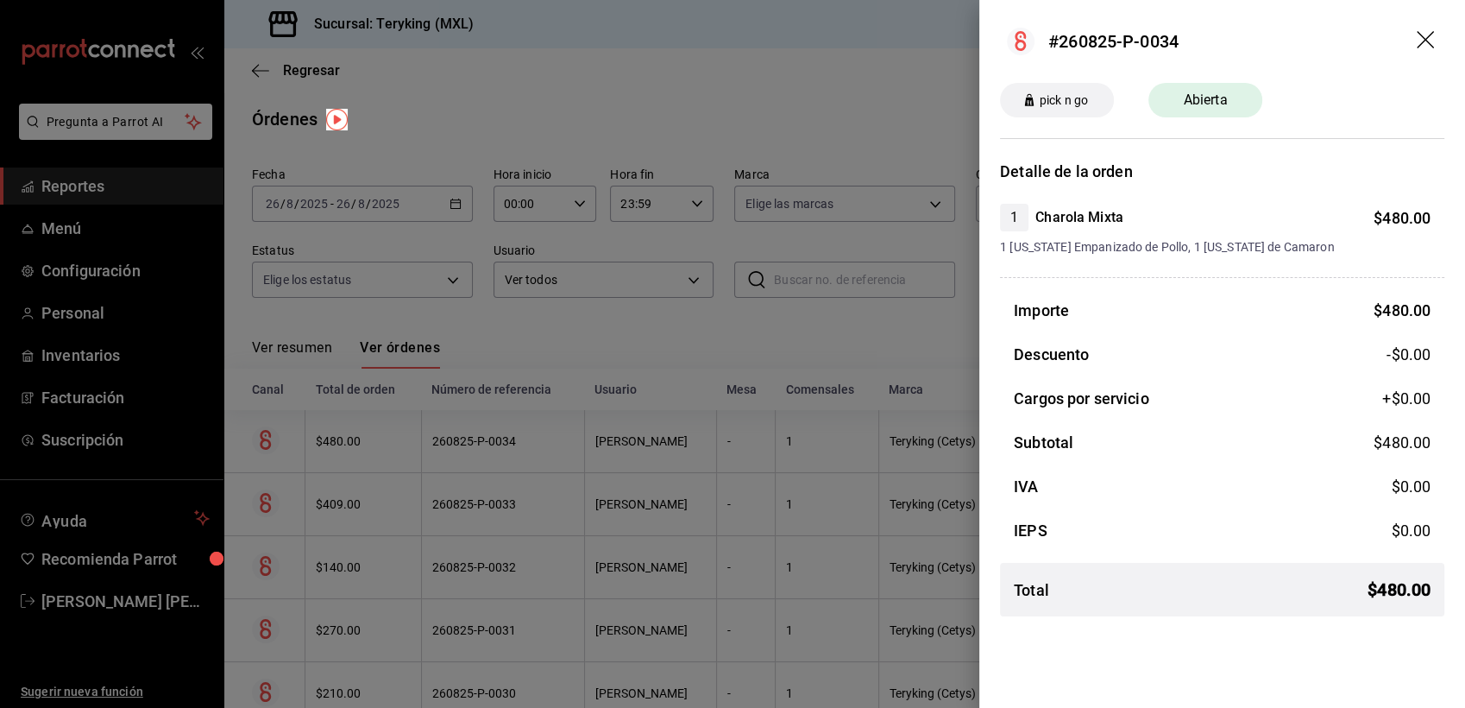
click at [557, 331] on div at bounding box center [732, 354] width 1465 height 708
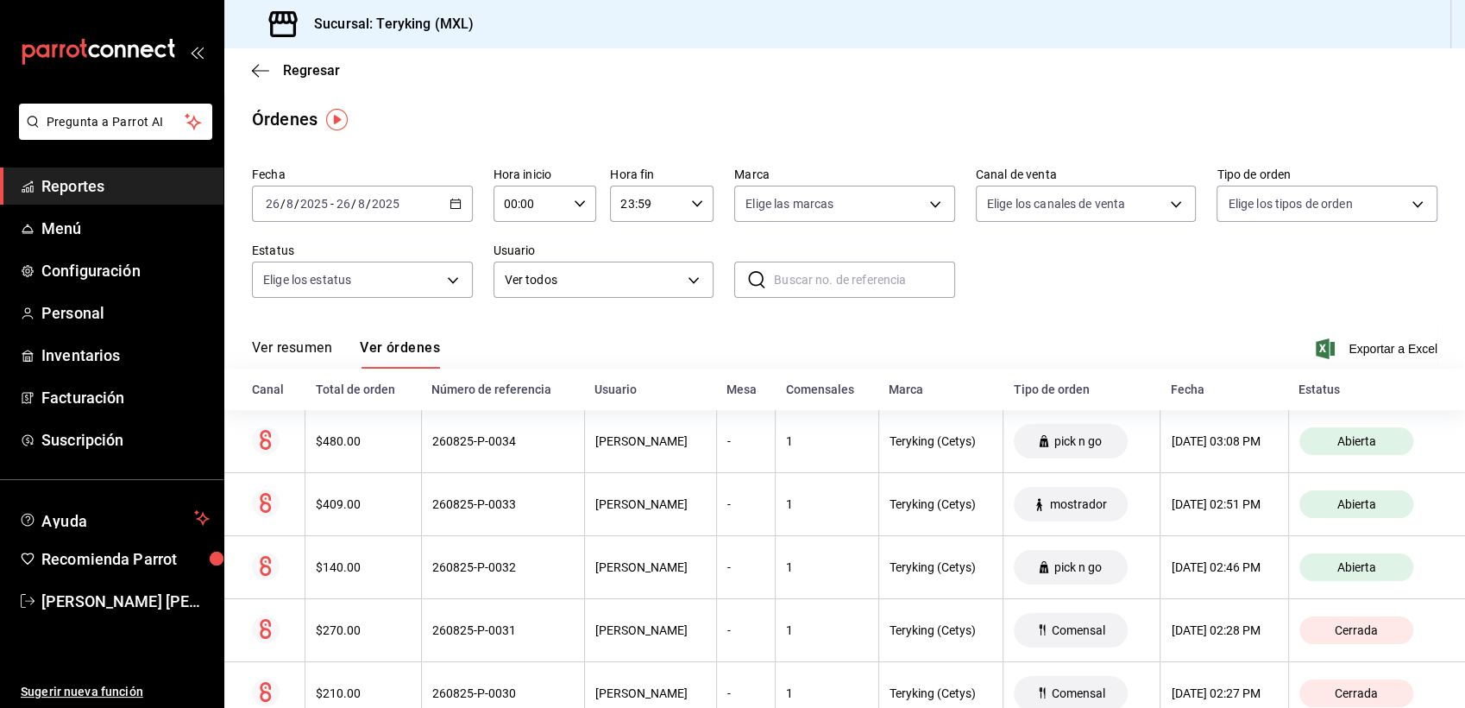
click at [79, 192] on span "Reportes" at bounding box center [125, 185] width 168 height 23
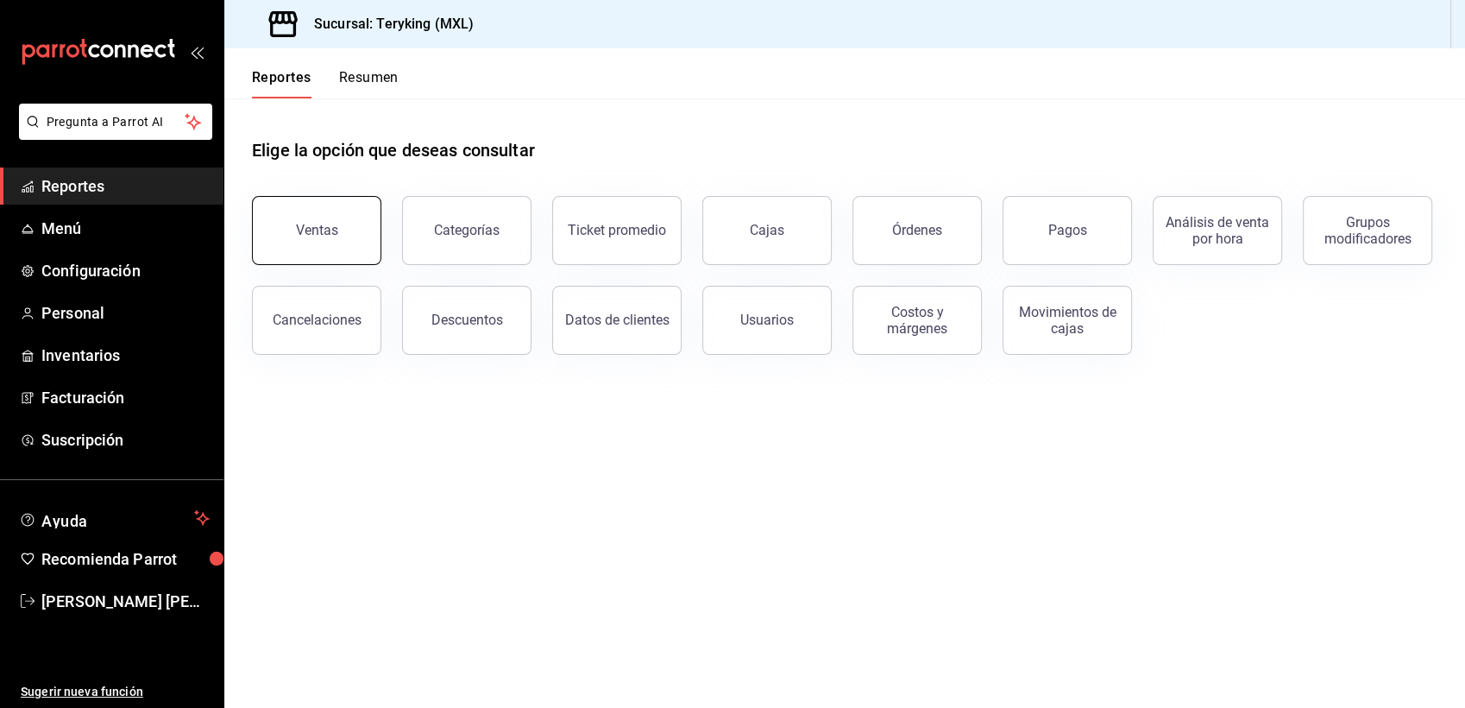
click at [318, 243] on button "Ventas" at bounding box center [316, 230] width 129 height 69
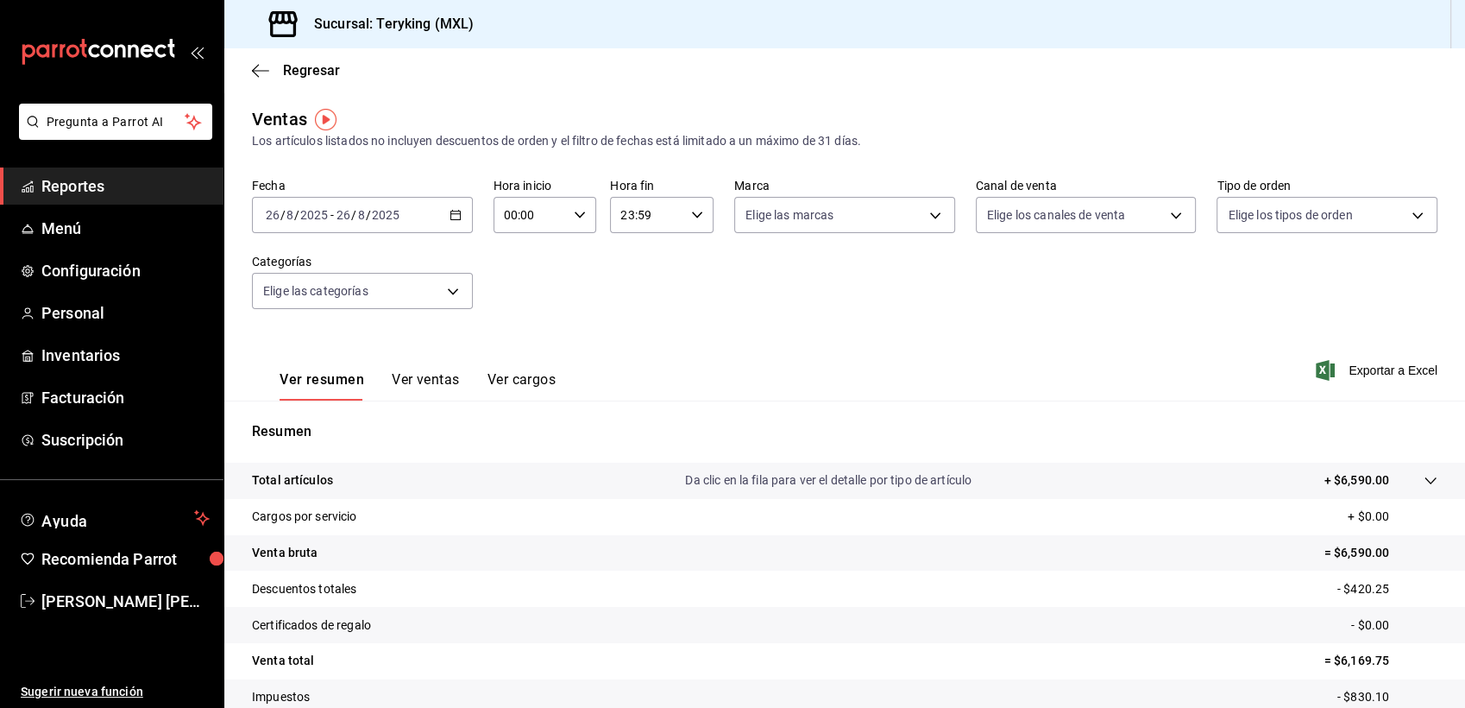
click at [71, 181] on span "Reportes" at bounding box center [125, 185] width 168 height 23
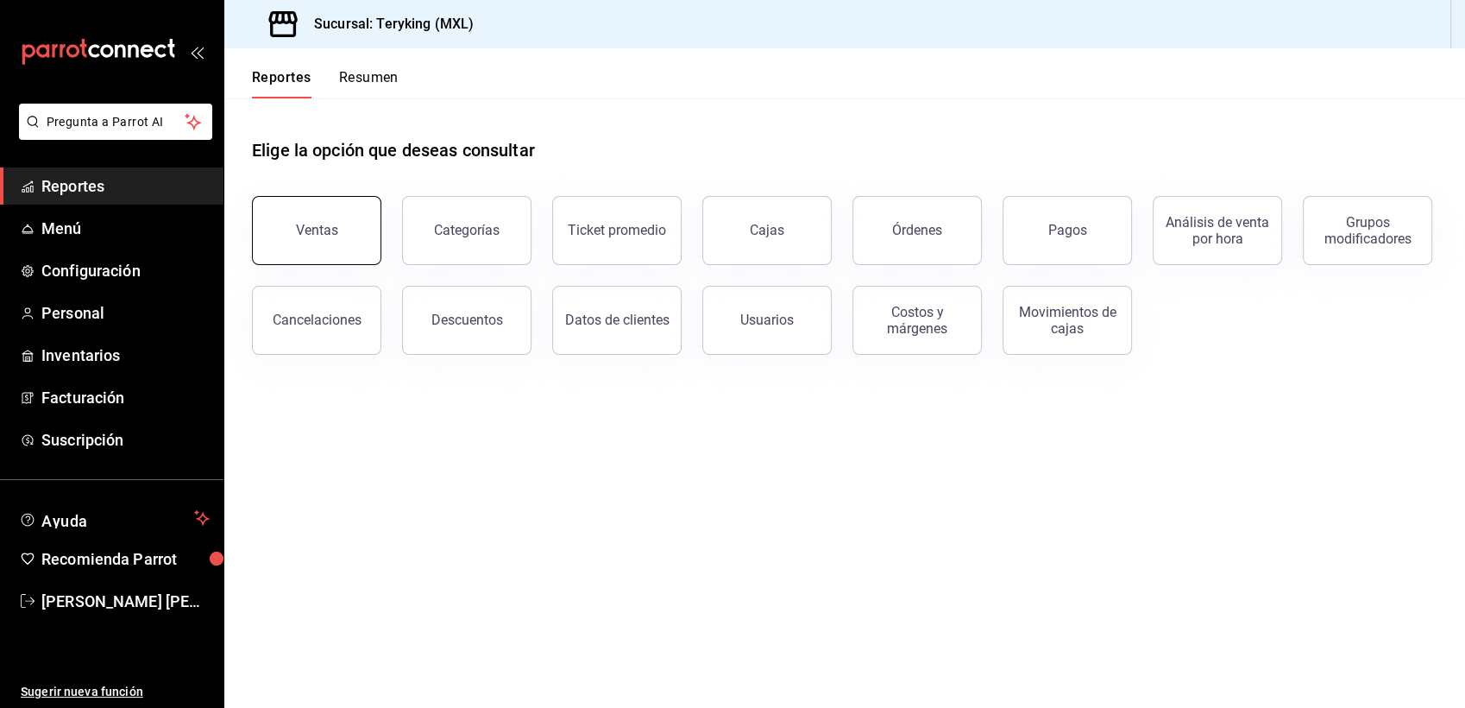
click at [306, 231] on div "Ventas" at bounding box center [317, 230] width 42 height 16
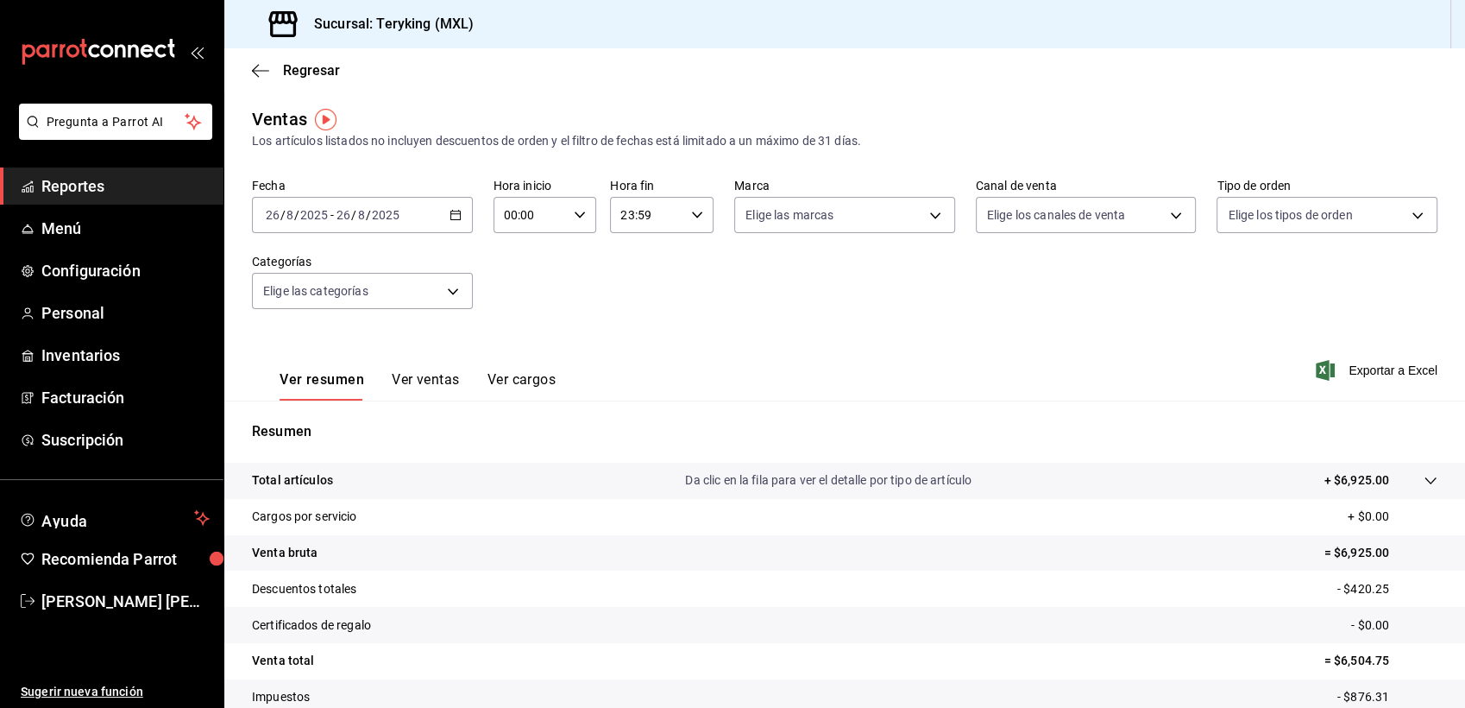
click at [106, 197] on span "Reportes" at bounding box center [125, 185] width 168 height 23
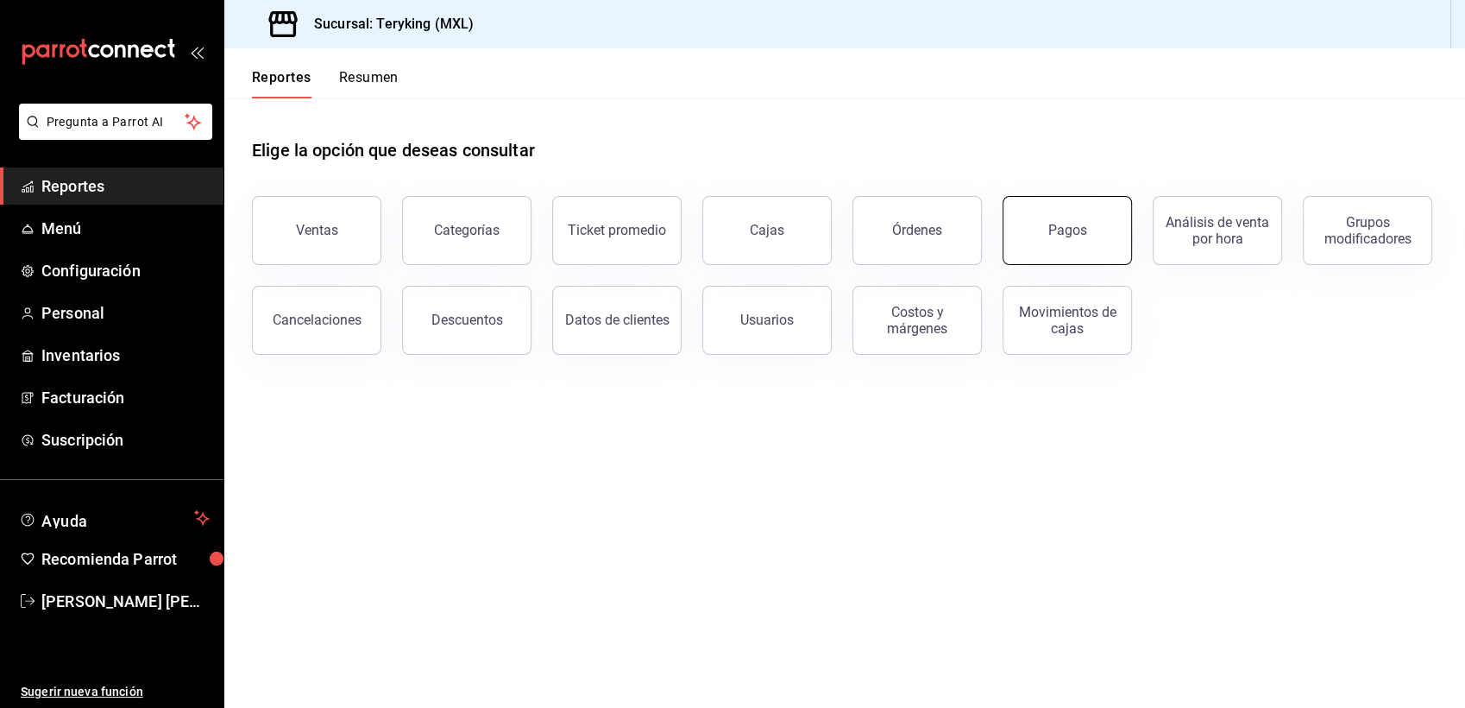
click at [1015, 224] on button "Pagos" at bounding box center [1067, 230] width 129 height 69
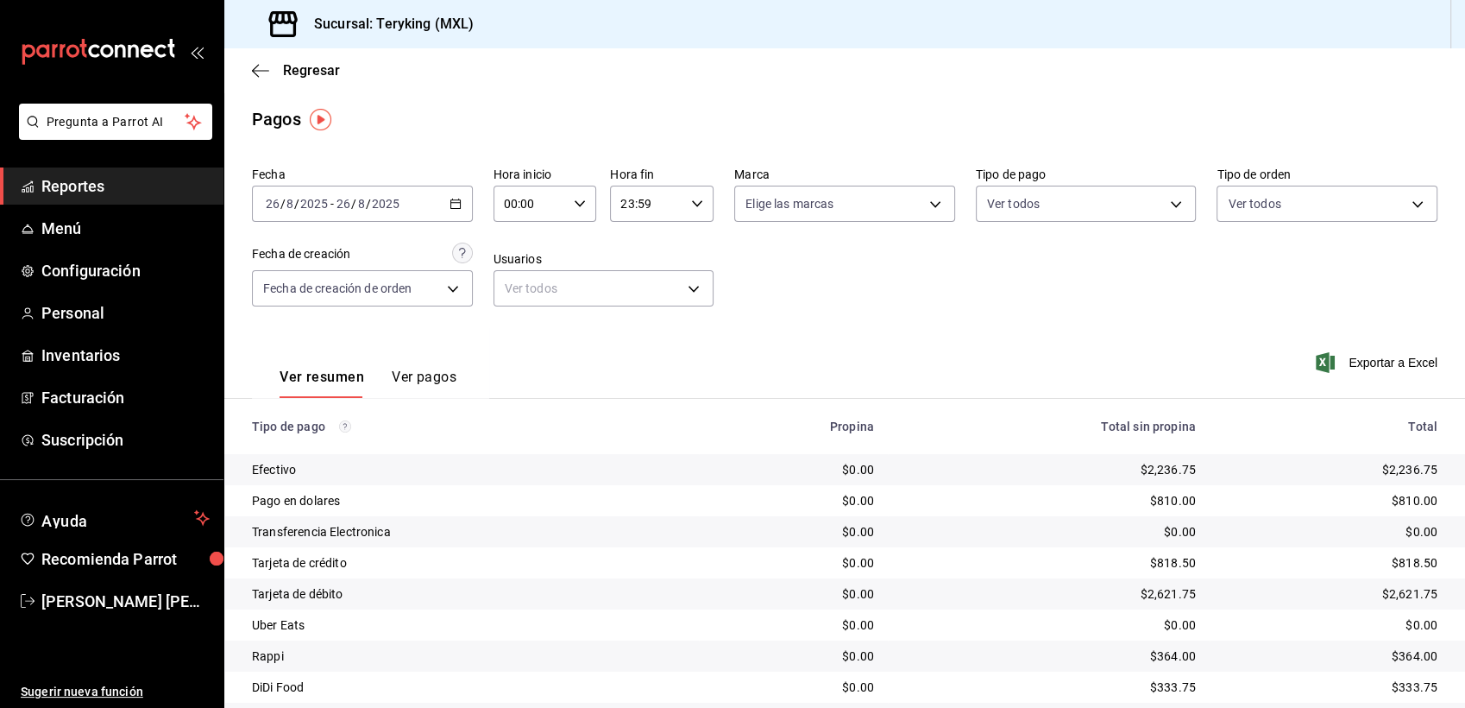
click at [60, 196] on span "Reportes" at bounding box center [125, 185] width 168 height 23
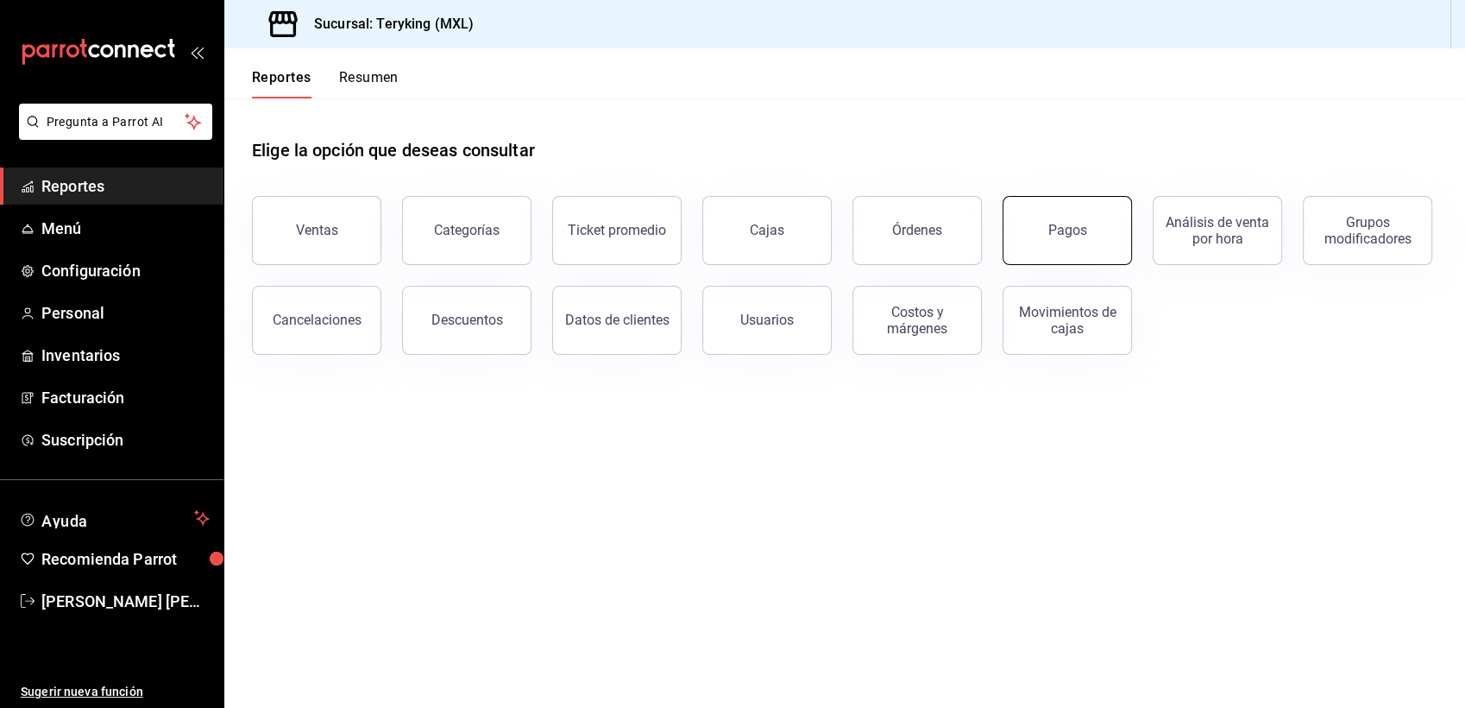
click at [1055, 198] on div "Pagos" at bounding box center [1057, 220] width 150 height 90
click at [318, 438] on main "Elige la opción que deseas consultar Ventas Categorías Ticket promedio Cajas Ór…" at bounding box center [844, 402] width 1241 height 609
